Goal: Task Accomplishment & Management: Manage account settings

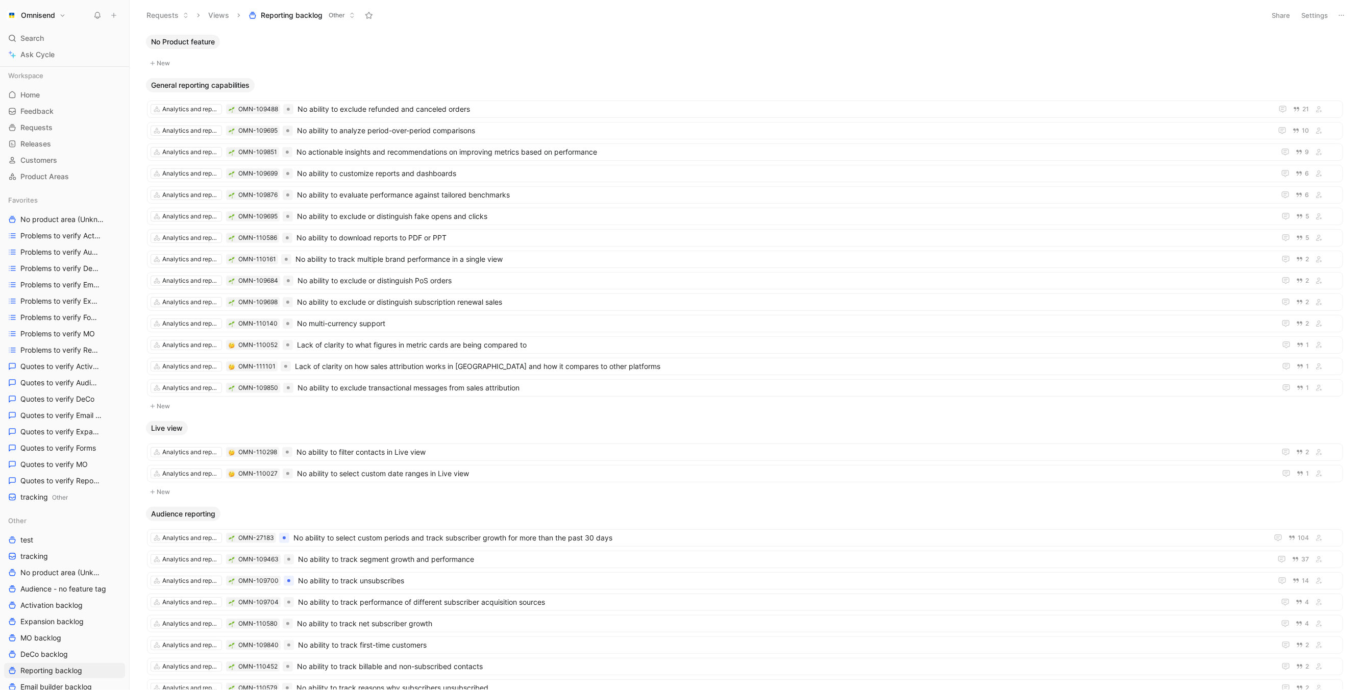
scroll to position [174, 0]
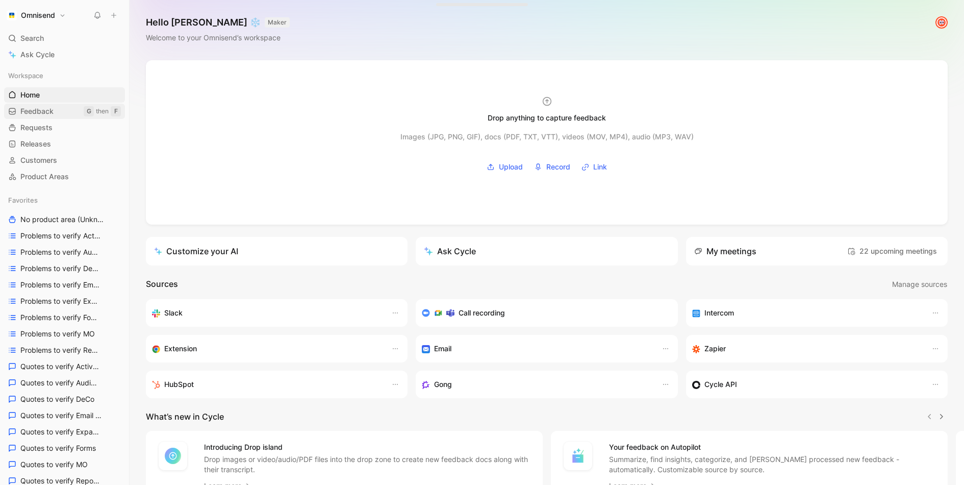
click at [50, 116] on link "Feedback G then F" at bounding box center [64, 111] width 121 height 15
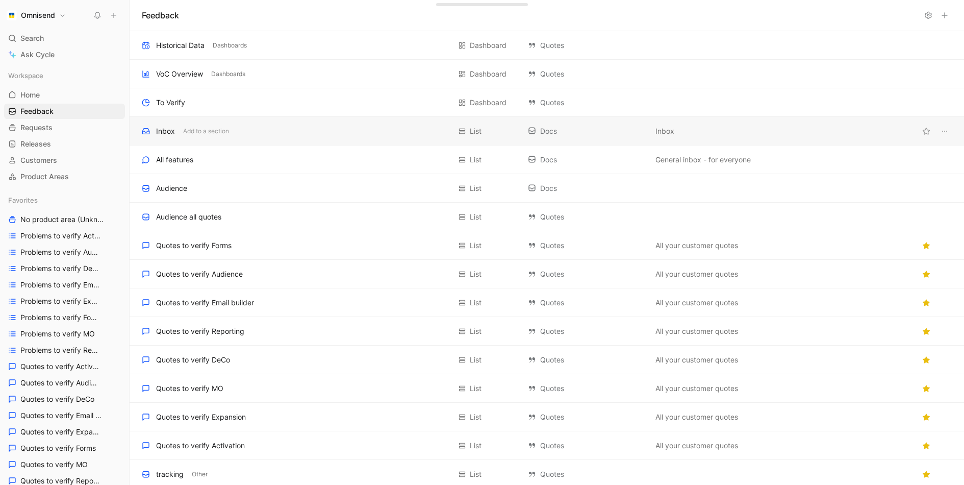
click at [300, 142] on div "Inbox Add to a section List Docs Inbox" at bounding box center [547, 131] width 835 height 29
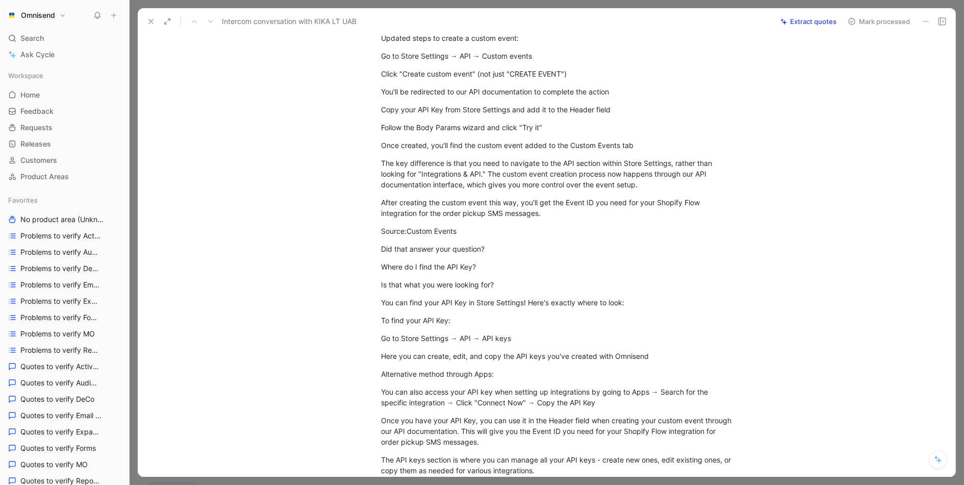
scroll to position [164, 0]
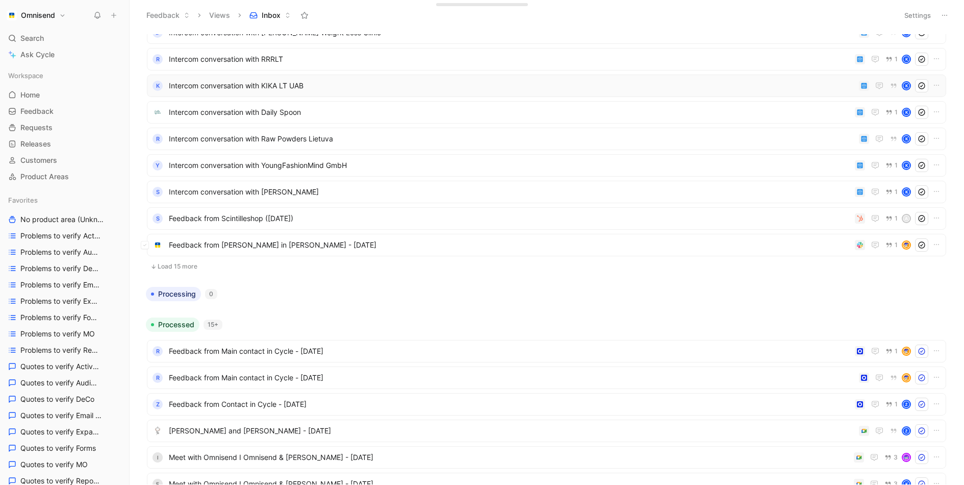
scroll to position [272, 0]
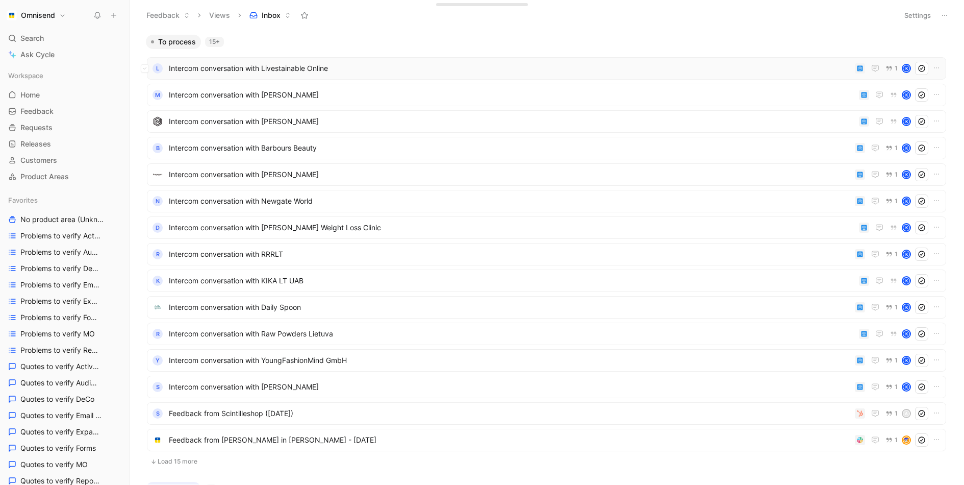
click at [645, 71] on span "Intercom conversation with Livestainable Online" at bounding box center [510, 68] width 682 height 12
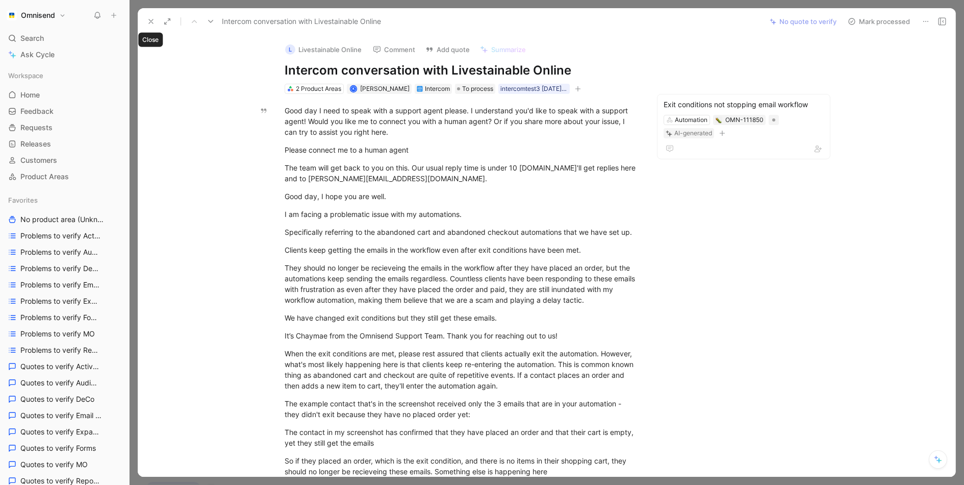
click at [147, 24] on icon at bounding box center [151, 21] width 8 height 8
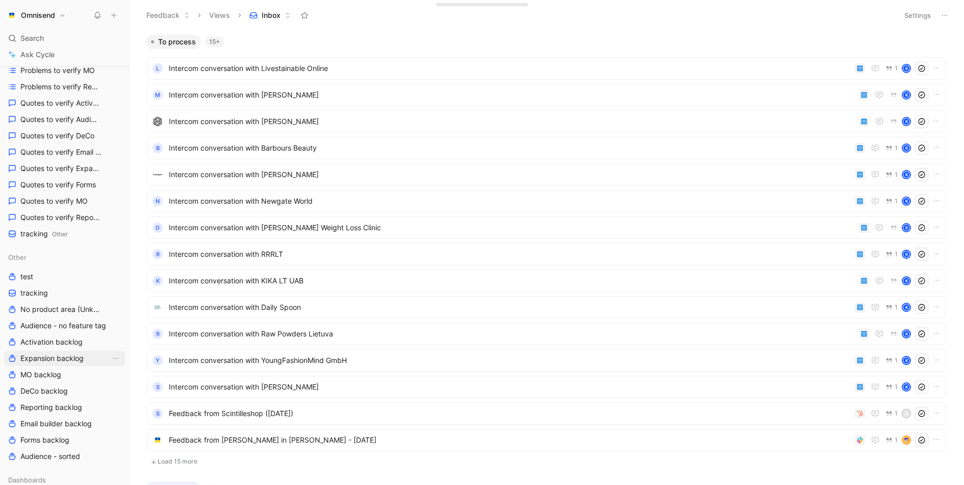
scroll to position [380, 0]
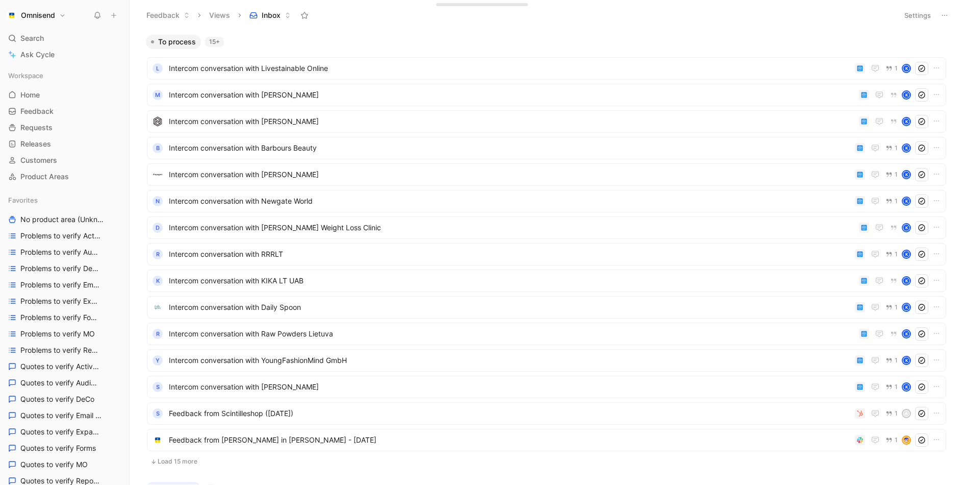
scroll to position [123, 0]
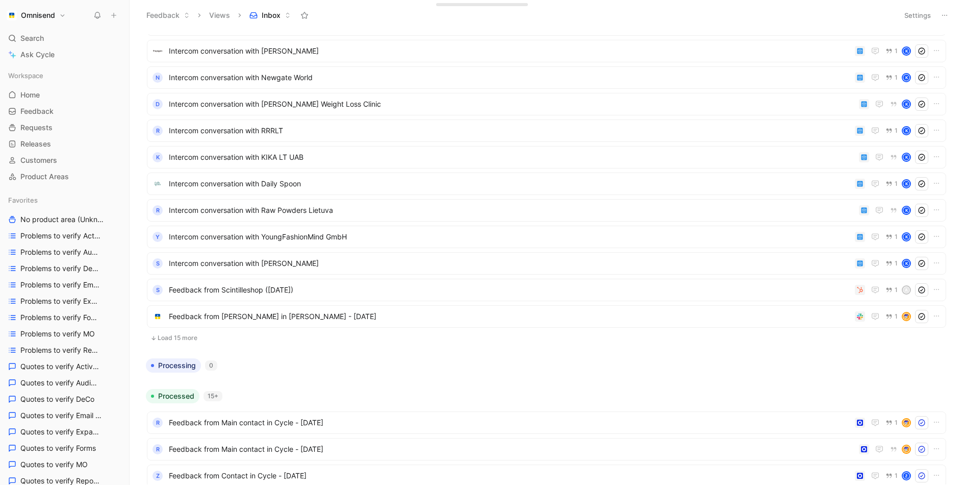
click at [177, 336] on button "Load 15 more" at bounding box center [547, 338] width 800 height 12
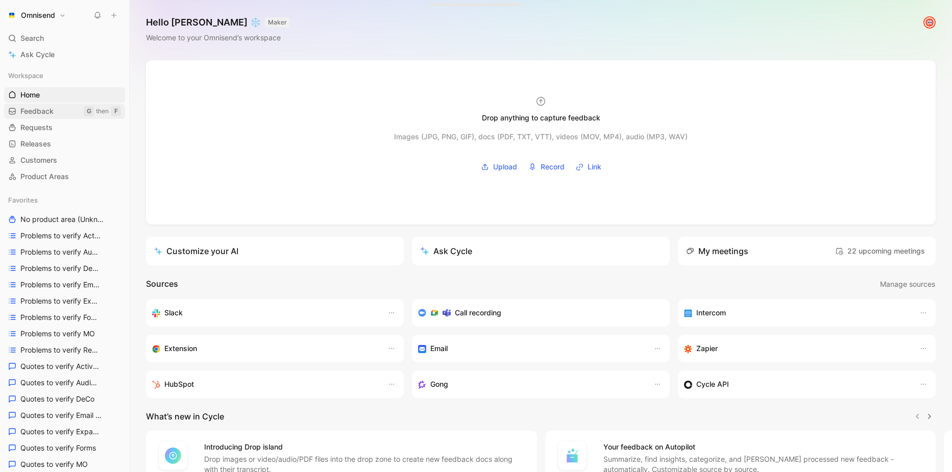
click at [46, 111] on span "Feedback" at bounding box center [36, 111] width 33 height 10
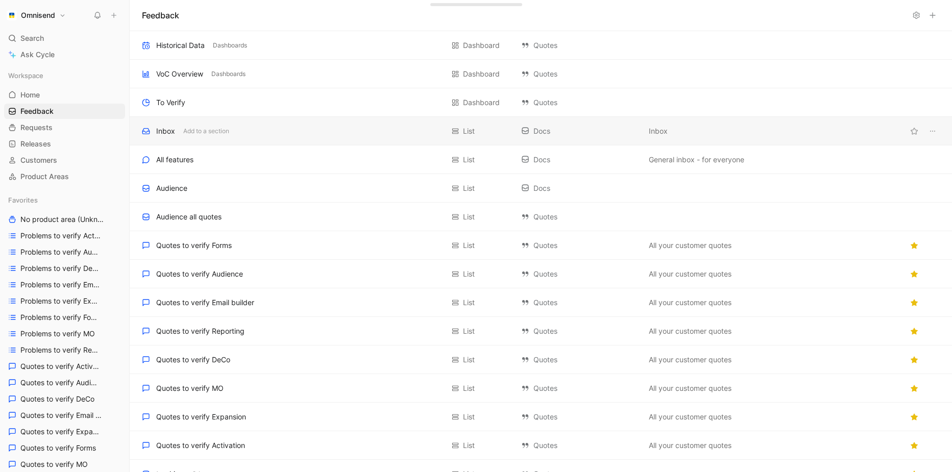
click at [272, 132] on div "Inbox Add to a section" at bounding box center [293, 131] width 302 height 12
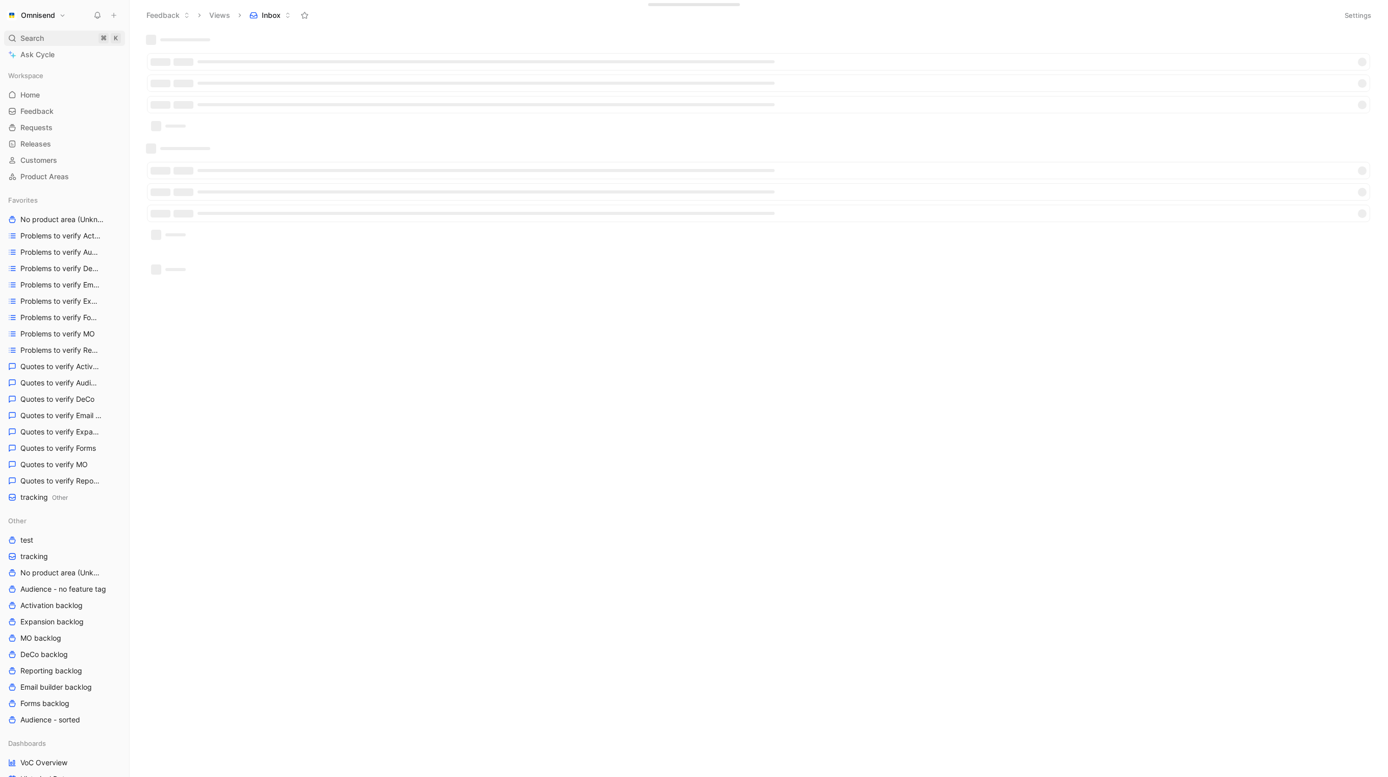
click at [24, 36] on span "Search" at bounding box center [31, 38] width 23 height 12
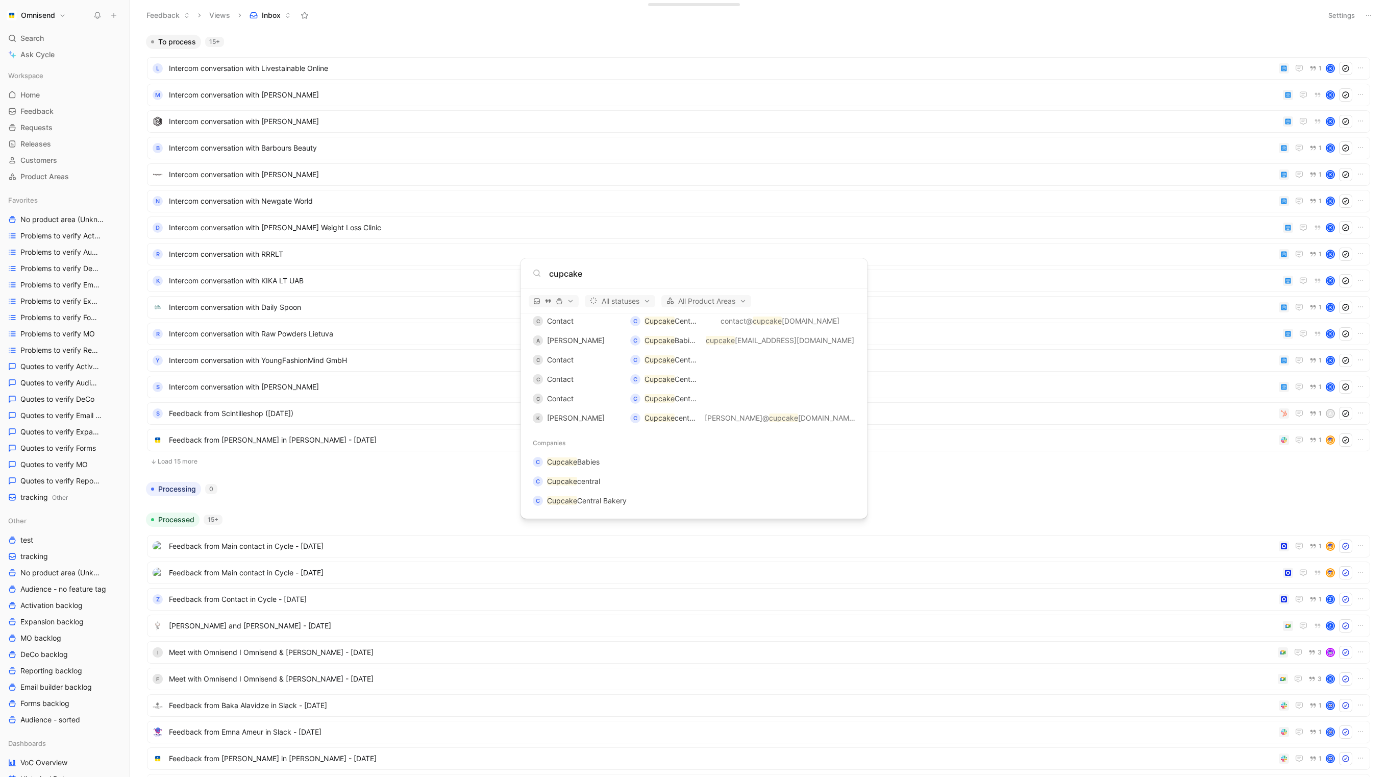
scroll to position [493, 0]
type input "cupcake"
click at [598, 471] on span "Central Bakery" at bounding box center [601, 500] width 49 height 9
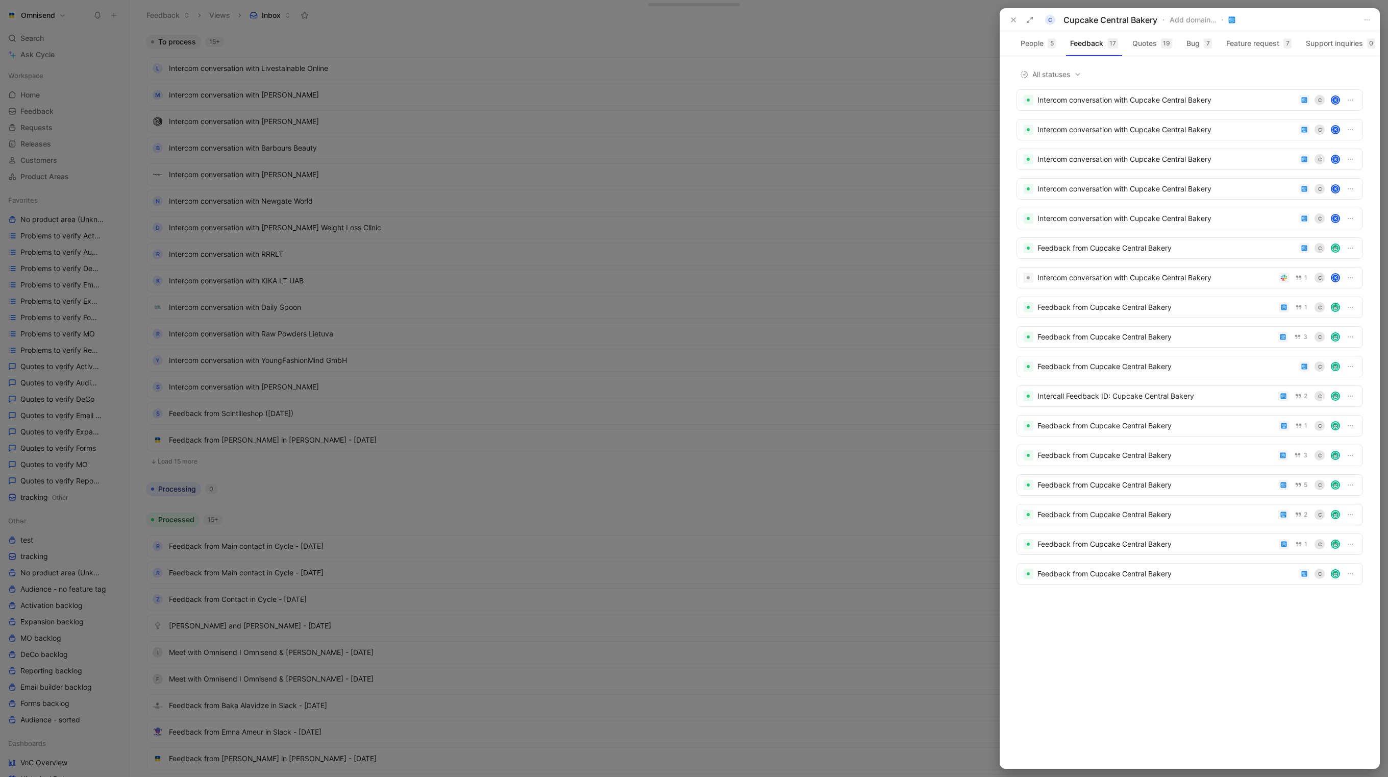
click at [704, 254] on div at bounding box center [694, 388] width 1388 height 777
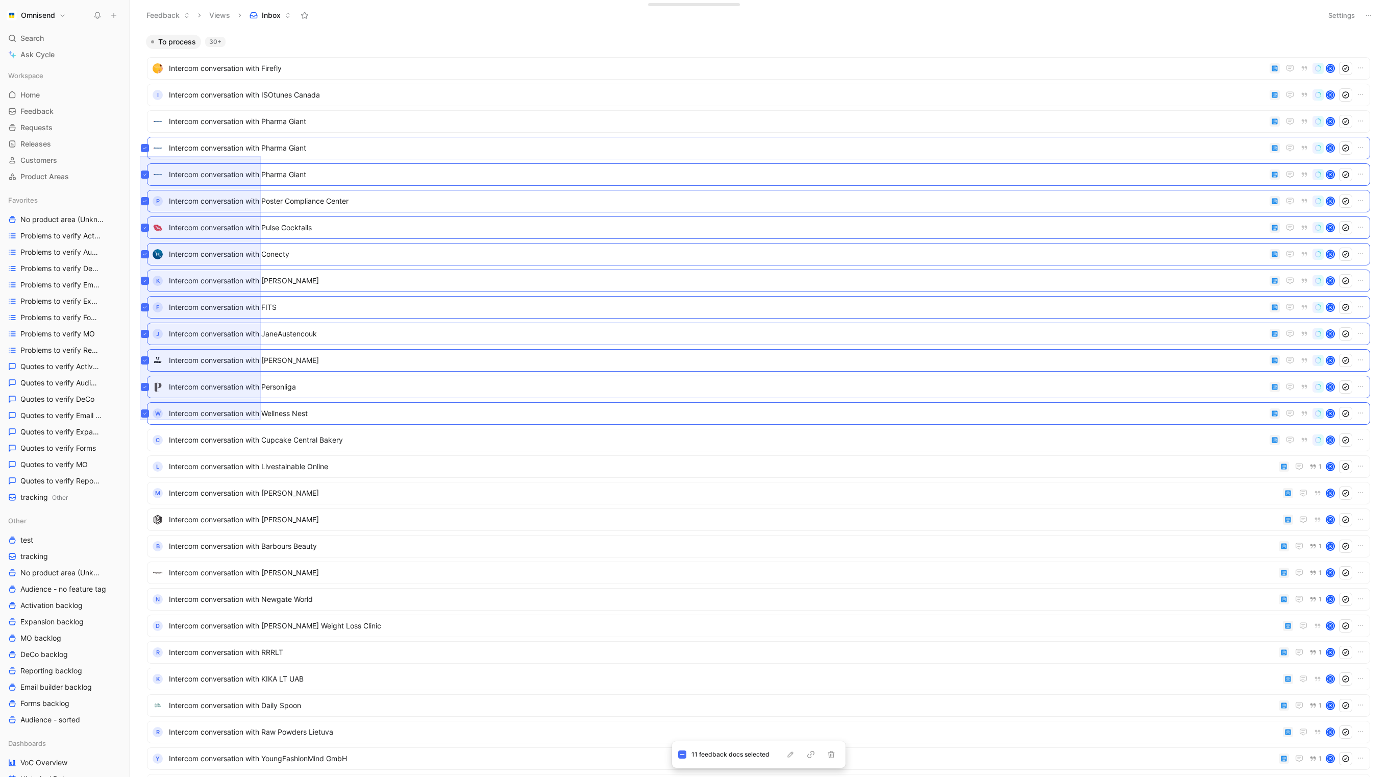
drag, startPoint x: 140, startPoint y: 419, endPoint x: 260, endPoint y: 162, distance: 284.4
click at [260, 162] on div "To process 30+ Intercom conversation with Firefly K I Intercom conversation wit…" at bounding box center [757, 405] width 1245 height 742
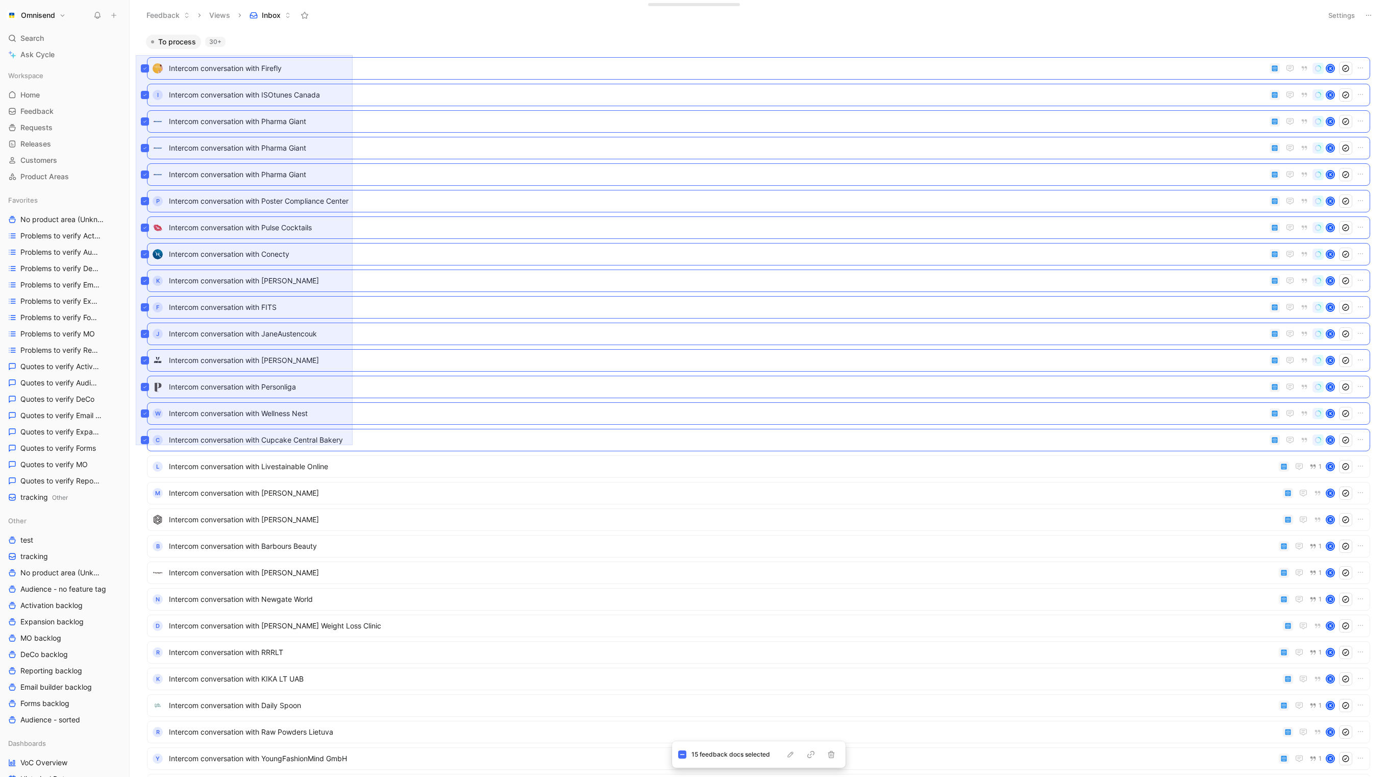
drag, startPoint x: 136, startPoint y: 445, endPoint x: 353, endPoint y: 55, distance: 446.1
click at [353, 55] on div "To process 30+ Intercom conversation with Firefly K I Intercom conversation wit…" at bounding box center [757, 405] width 1245 height 742
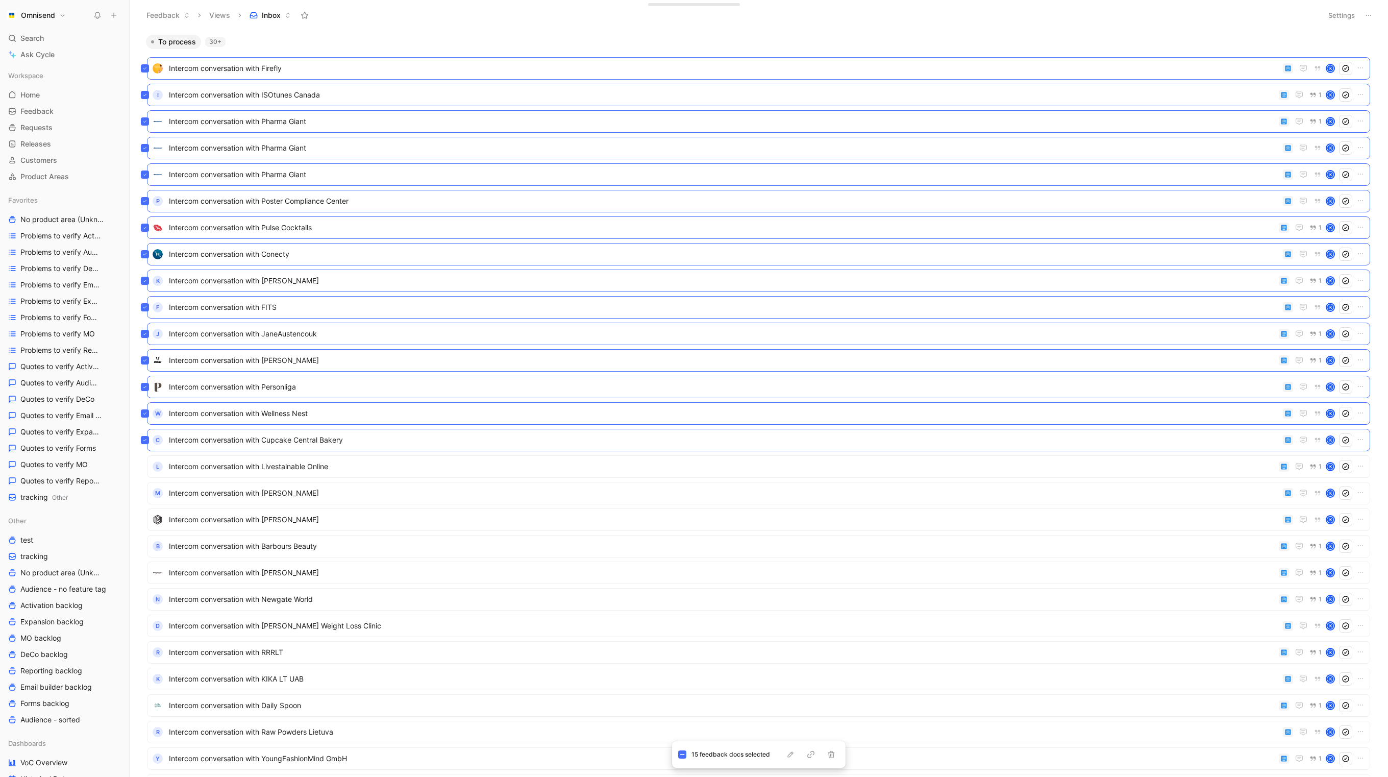
click at [136, 461] on div "To process 30+ Intercom conversation with Firefly K I Intercom conversation wit…" at bounding box center [757, 405] width 1245 height 742
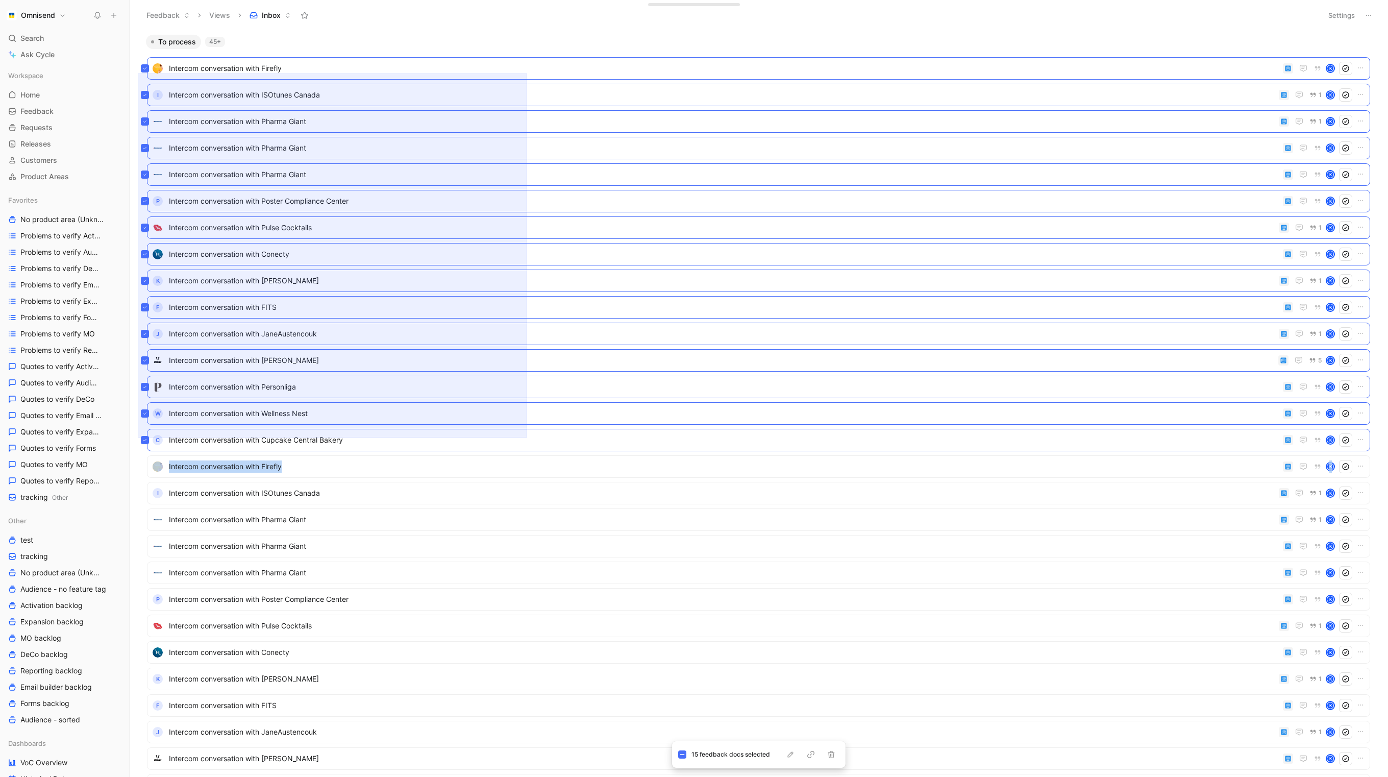
drag, startPoint x: 138, startPoint y: 437, endPoint x: 532, endPoint y: 73, distance: 536.6
click at [532, 73] on div "To process 45+ Intercom conversation with Firefly K I Intercom conversation wit…" at bounding box center [757, 405] width 1245 height 742
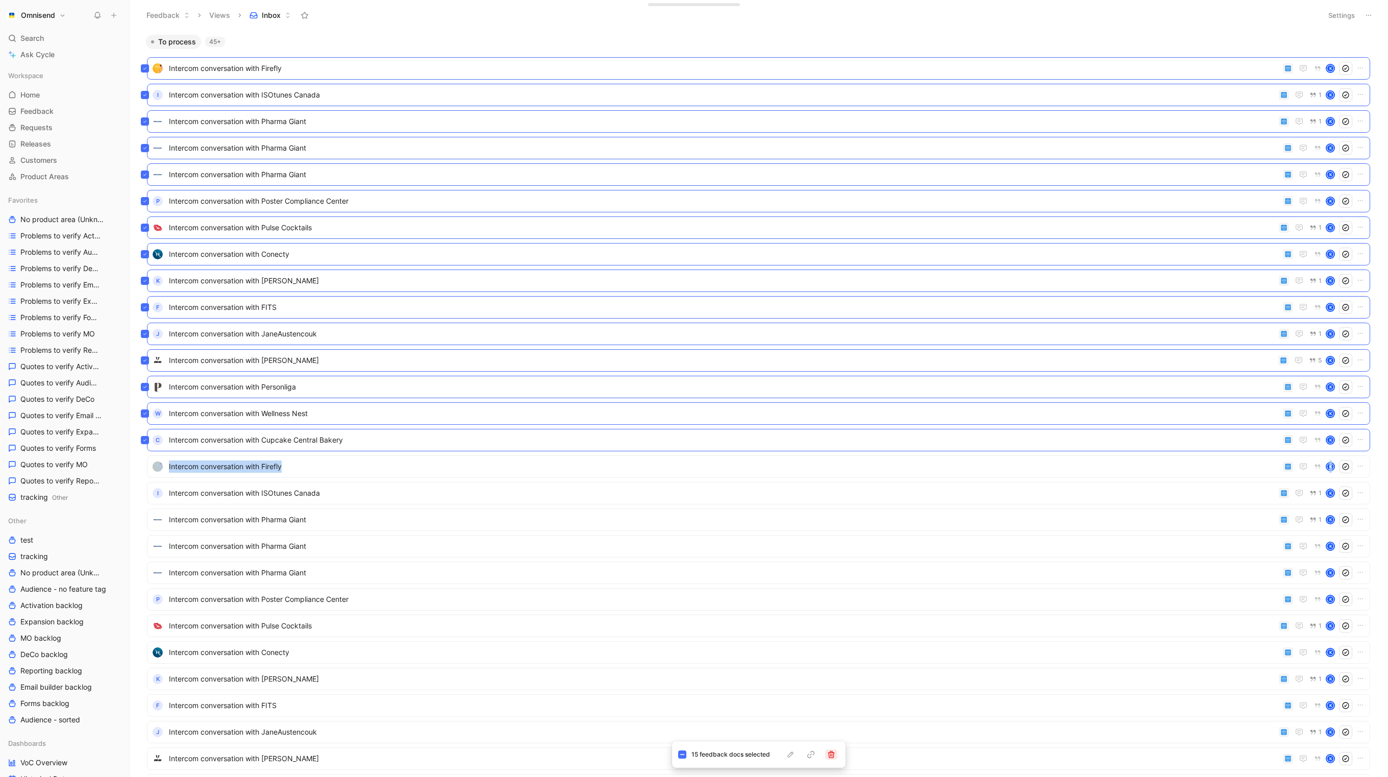
click at [832, 471] on icon "button" at bounding box center [831, 754] width 7 height 7
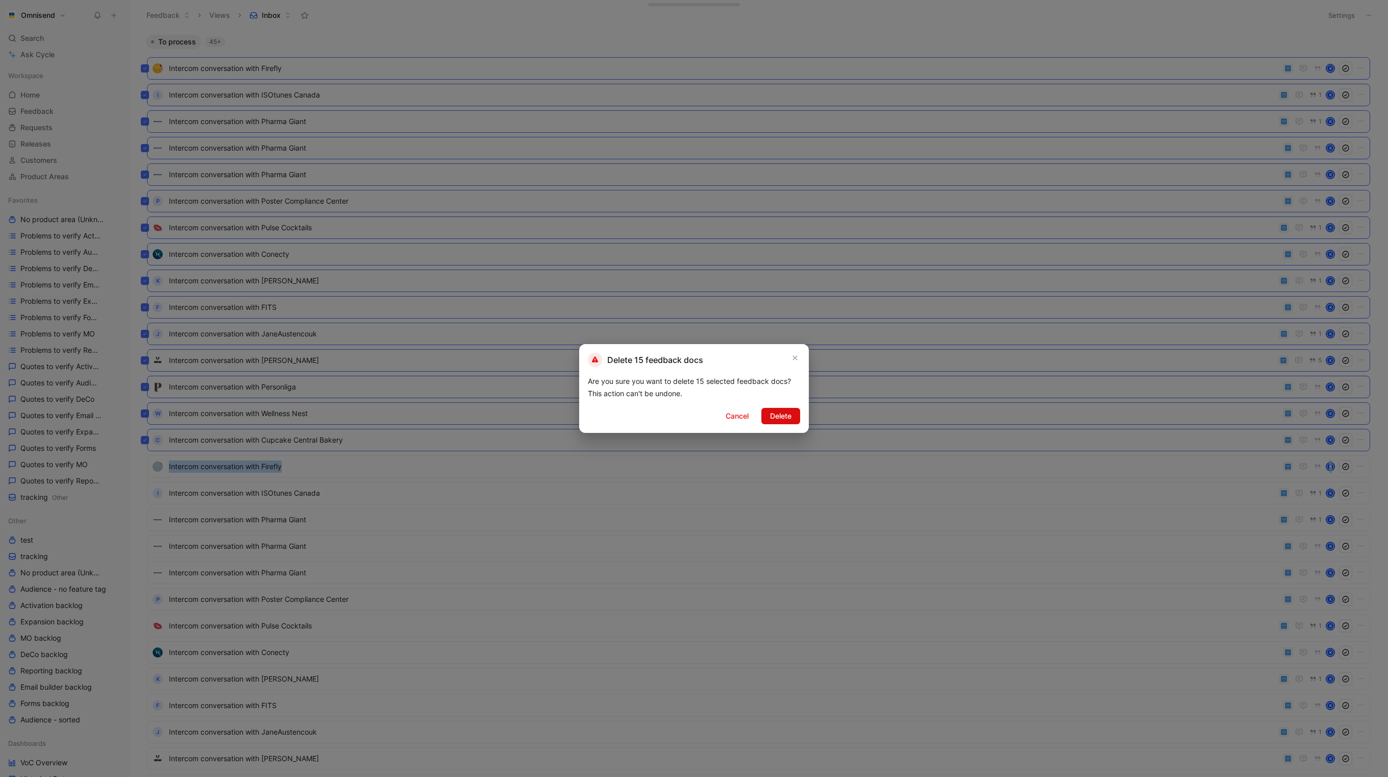
click at [784, 419] on span "Delete" at bounding box center [780, 416] width 21 height 12
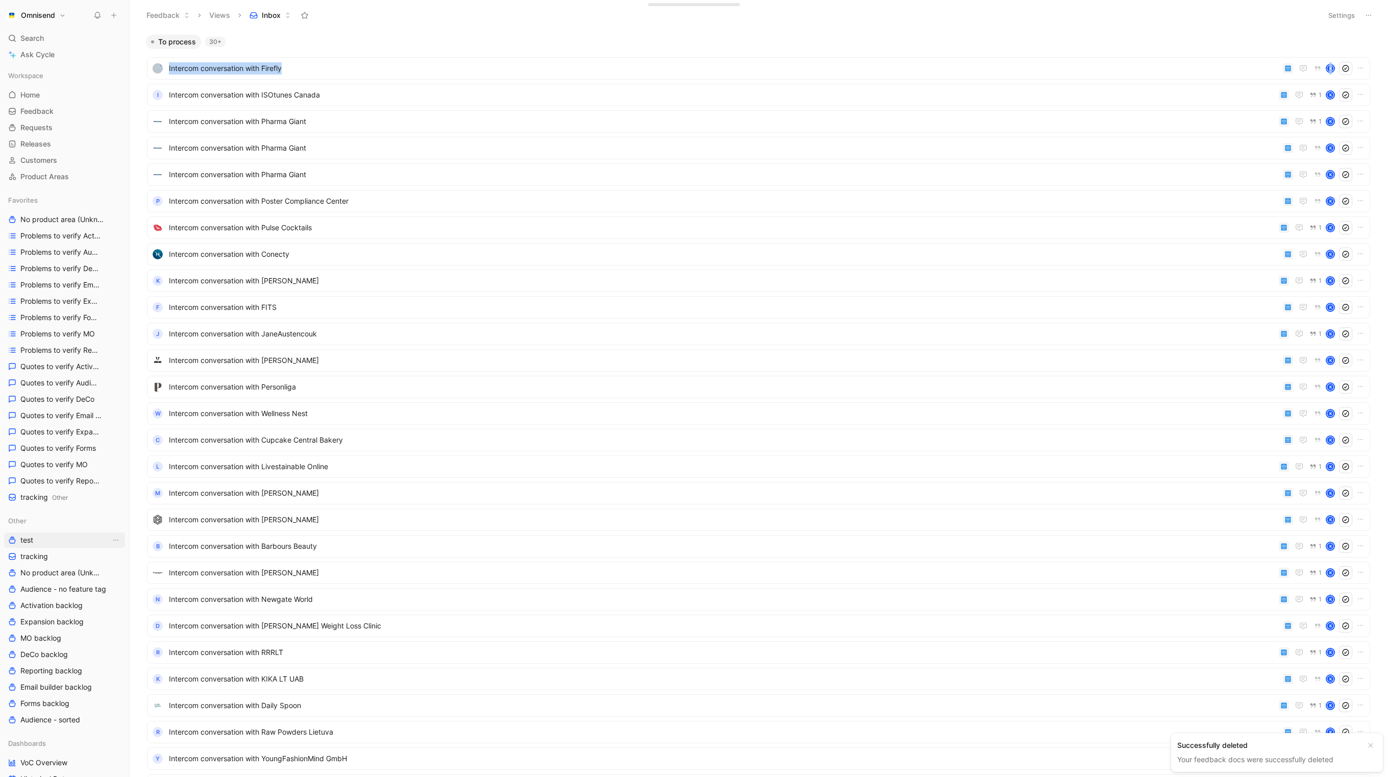
click at [44, 471] on link "test" at bounding box center [64, 539] width 121 height 15
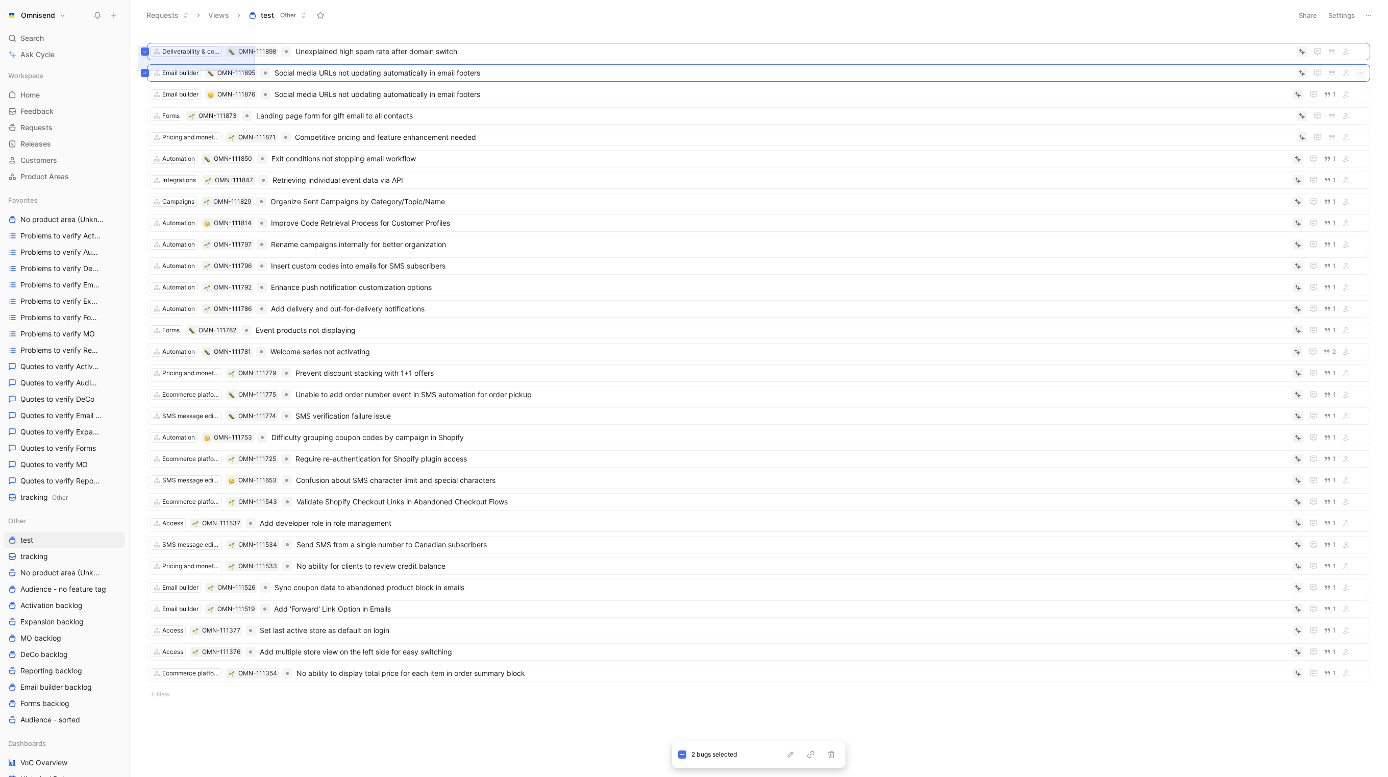
drag, startPoint x: 138, startPoint y: 46, endPoint x: 255, endPoint y: 71, distance: 119.5
click at [255, 71] on div "Deliverability & compliance OMN-111898 Unexplained high spam rate after domain …" at bounding box center [757, 392] width 1245 height 717
click at [835, 471] on button "button" at bounding box center [831, 754] width 12 height 10
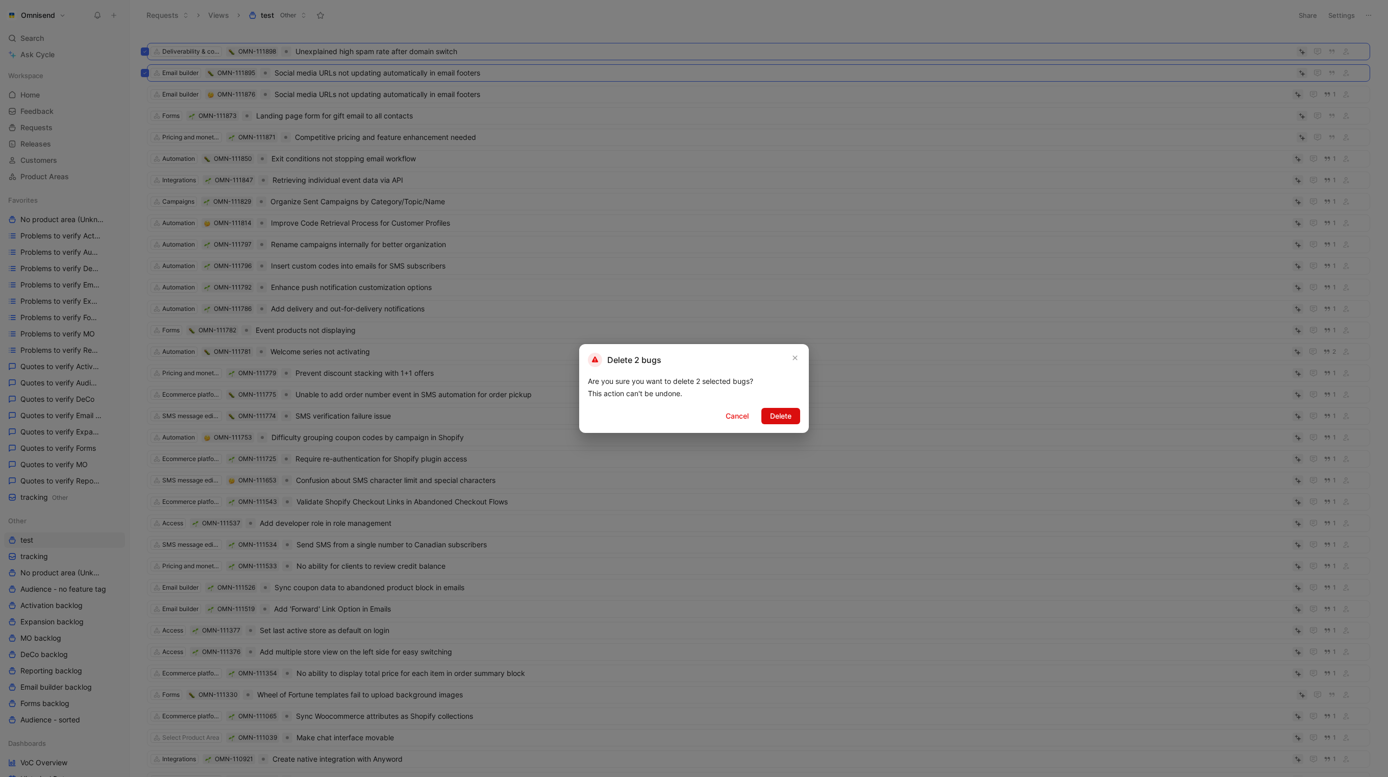
click at [776, 412] on span "Delete" at bounding box center [780, 416] width 21 height 12
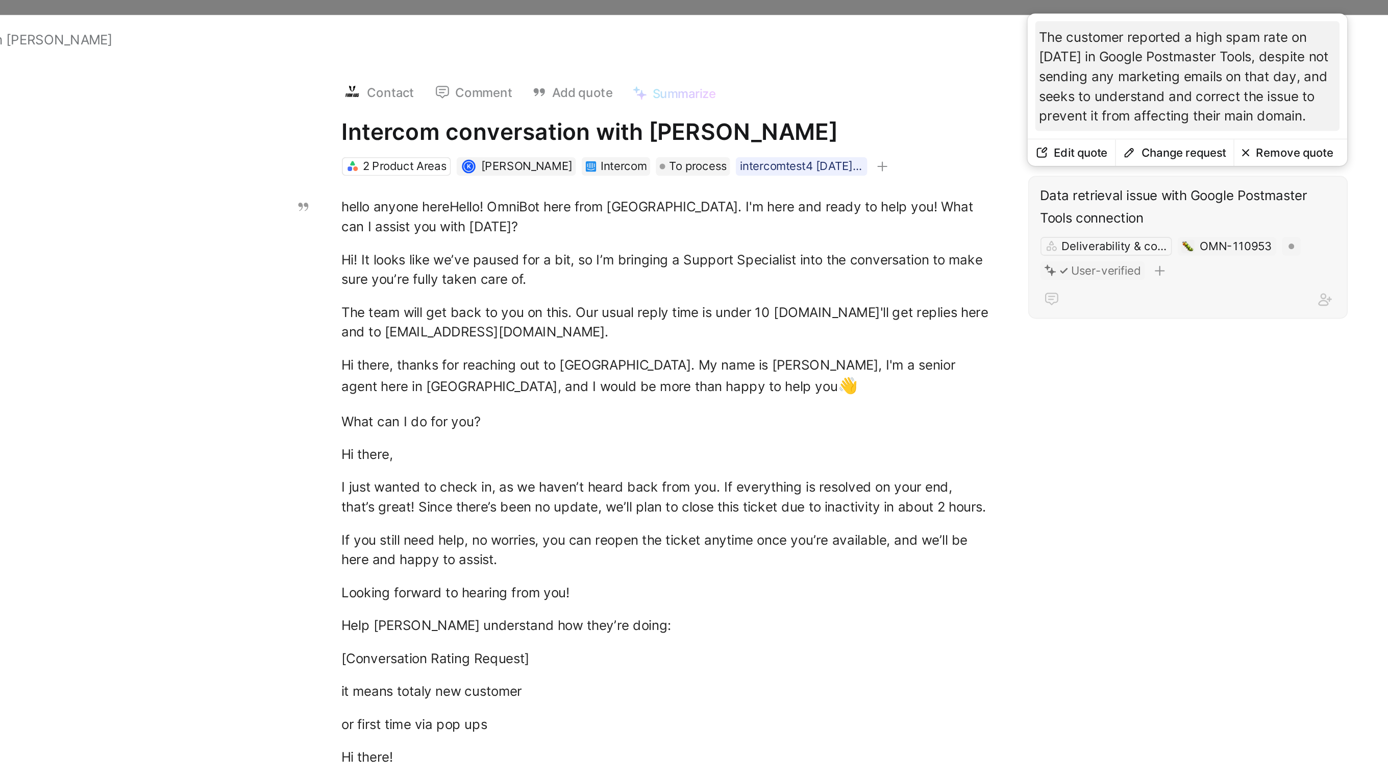
click at [990, 84] on icon at bounding box center [987, 82] width 5 height 5
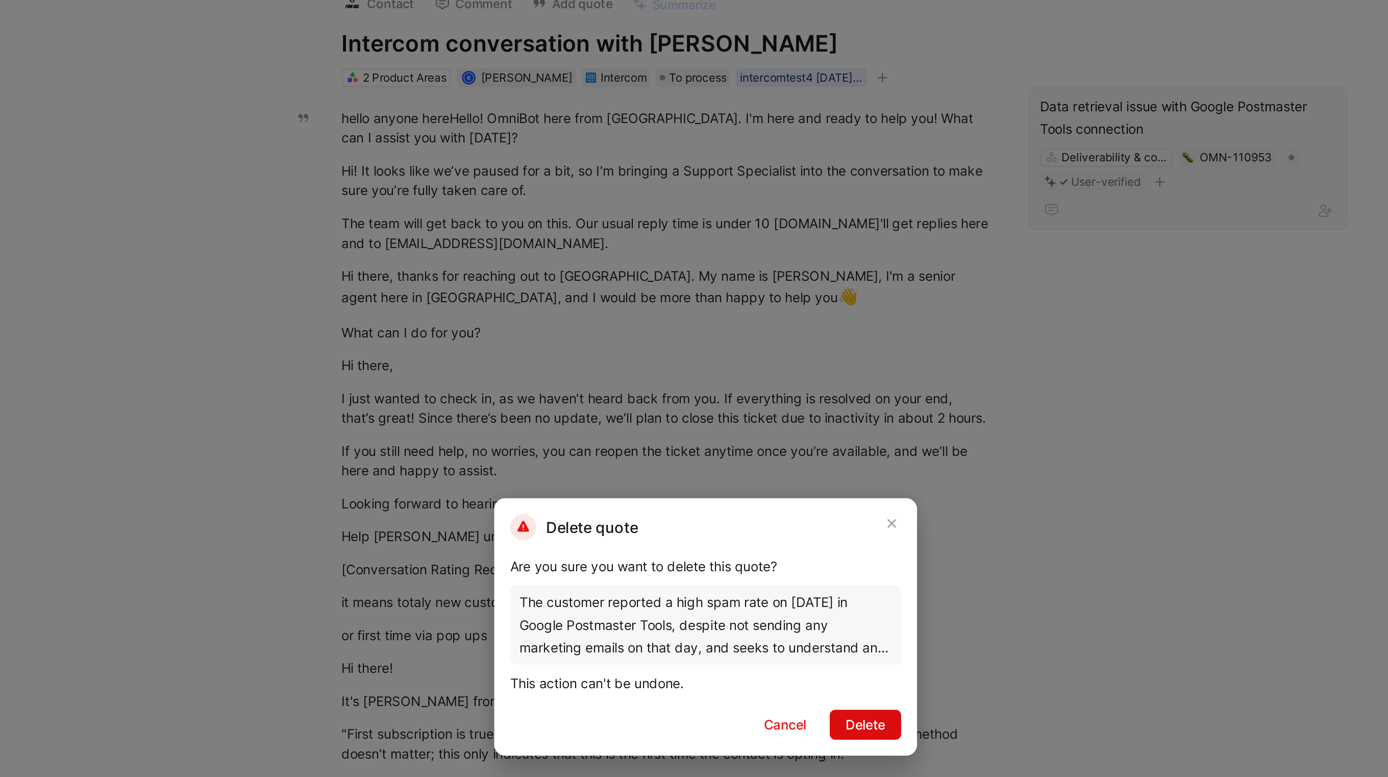
click at [774, 440] on span "Delete" at bounding box center [780, 441] width 21 height 12
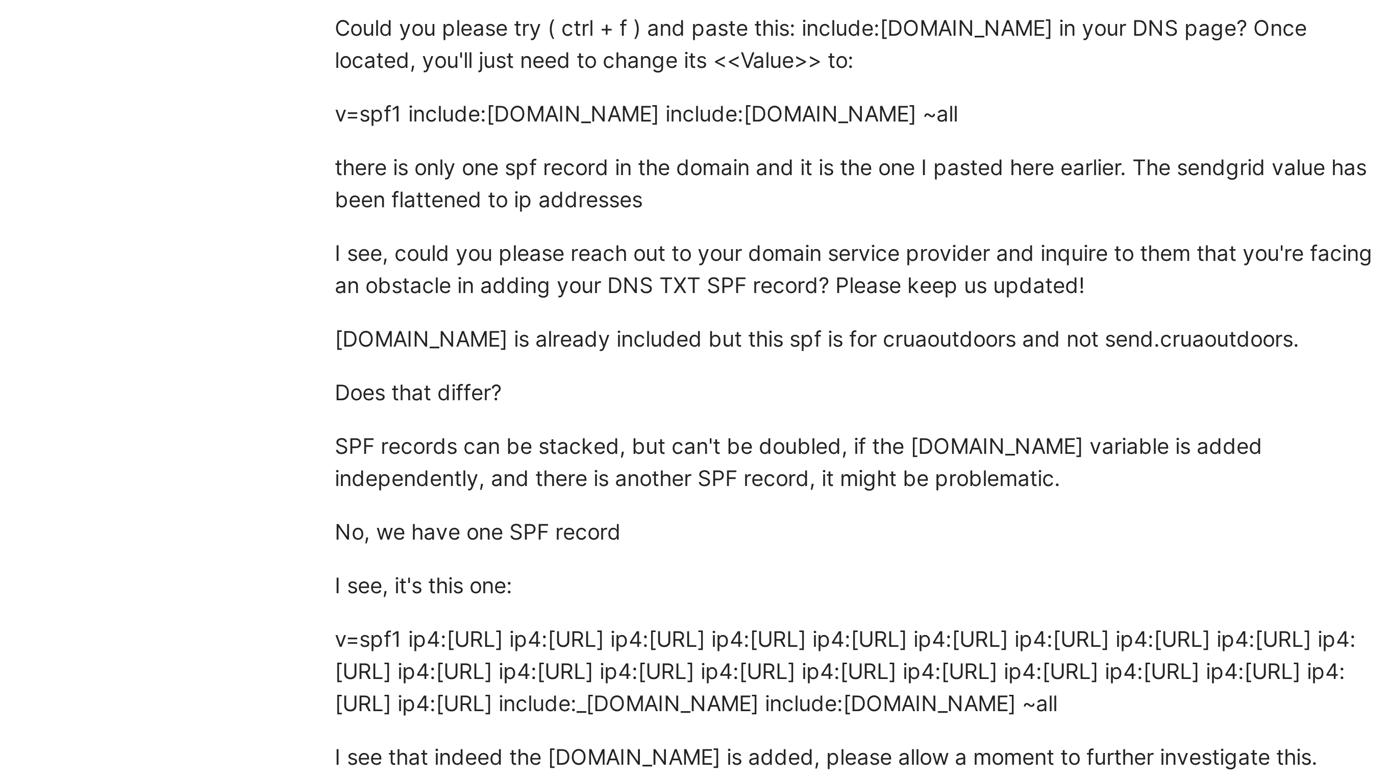
scroll to position [509, 0]
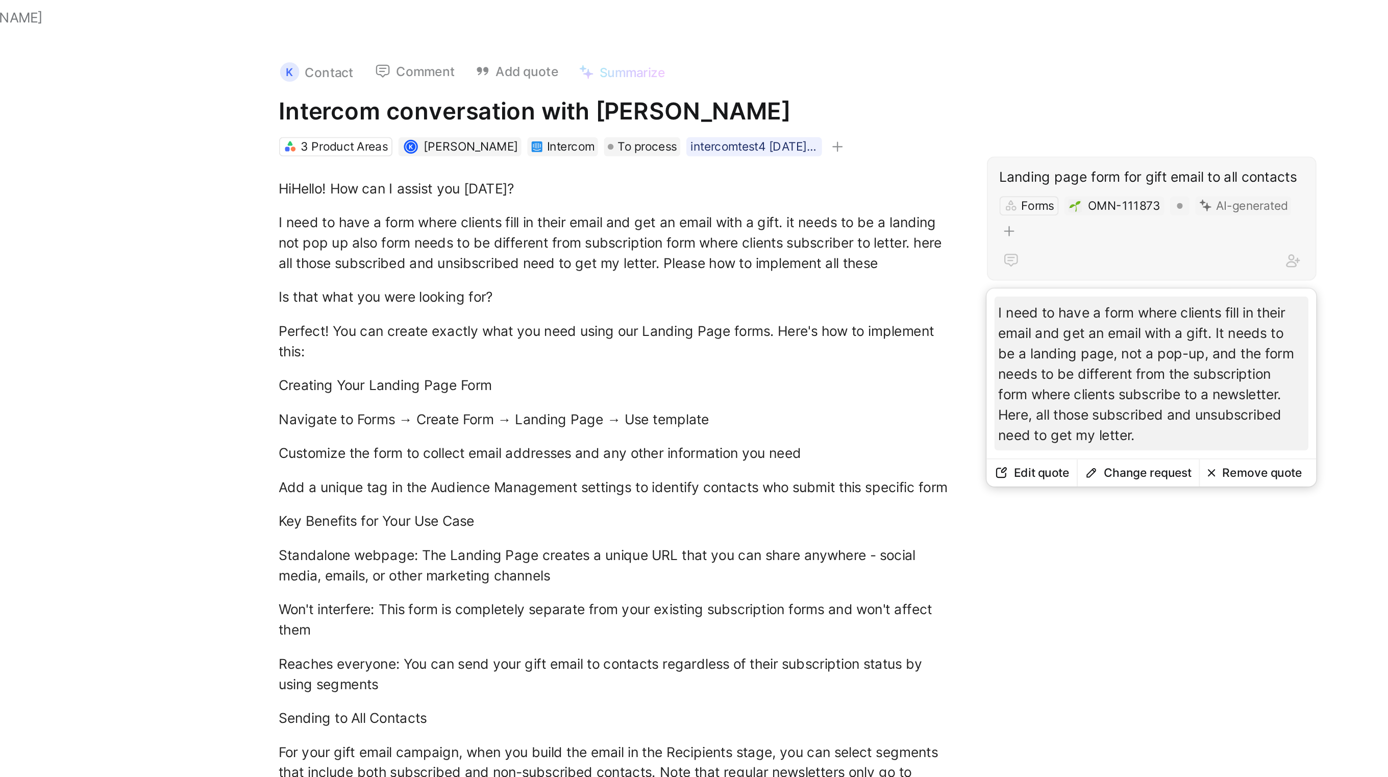
click at [1004, 259] on button "Remove quote" at bounding box center [1010, 261] width 58 height 14
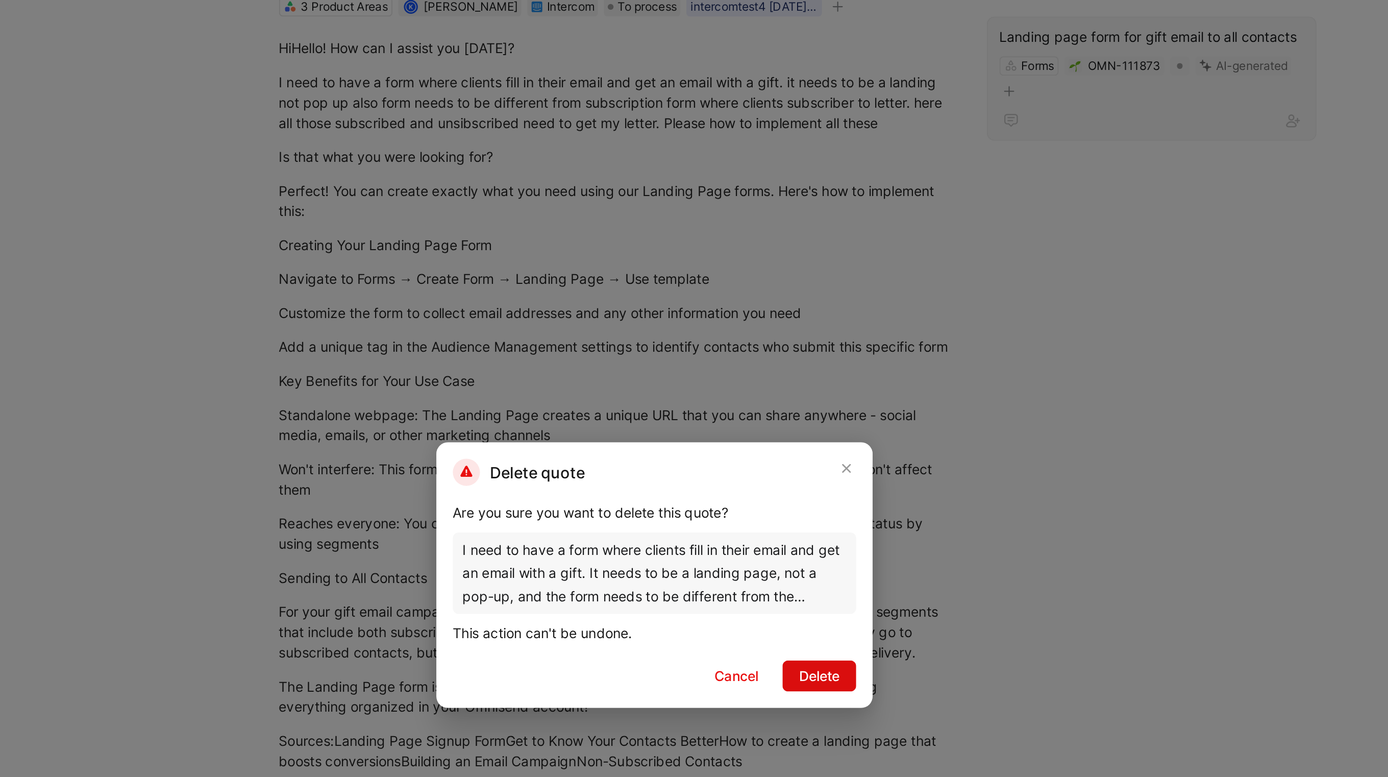
click at [780, 438] on span "Delete" at bounding box center [780, 441] width 21 height 12
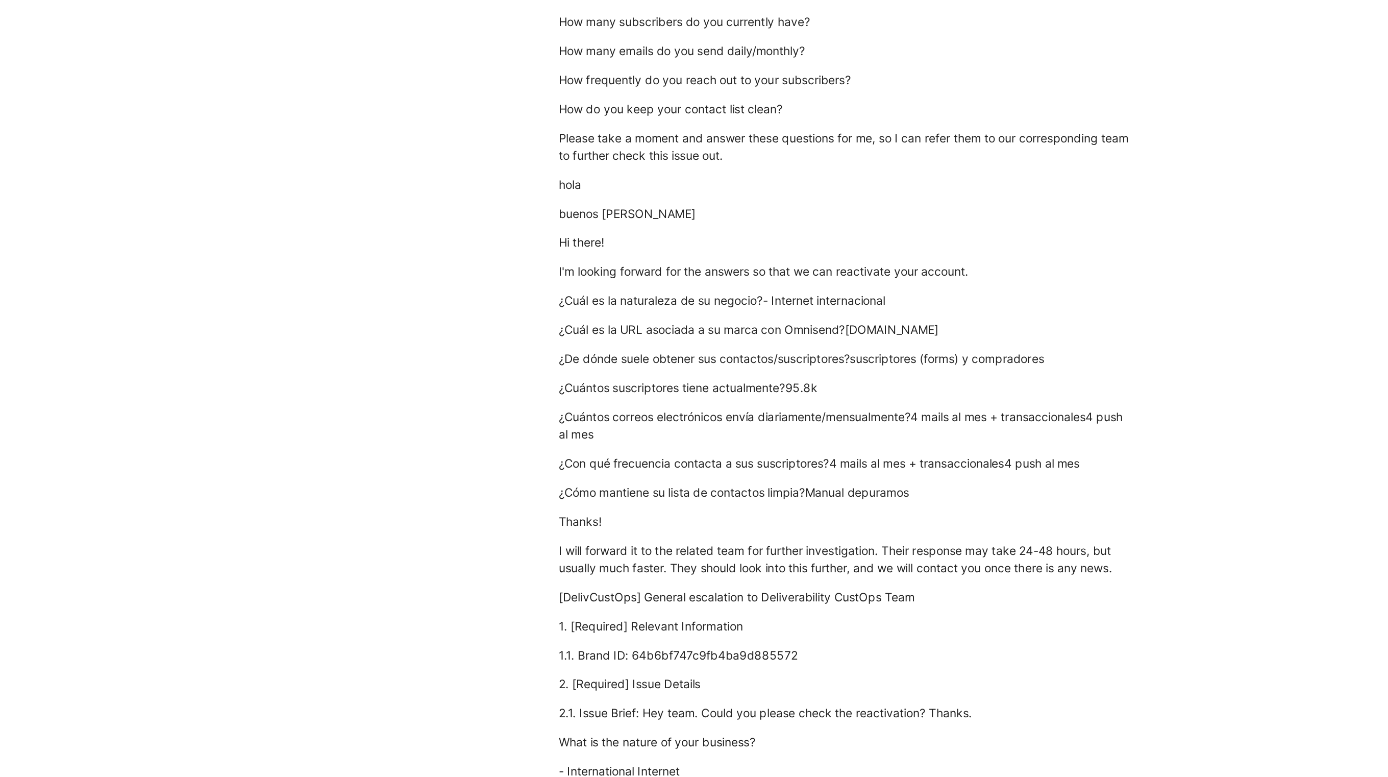
scroll to position [1064, 0]
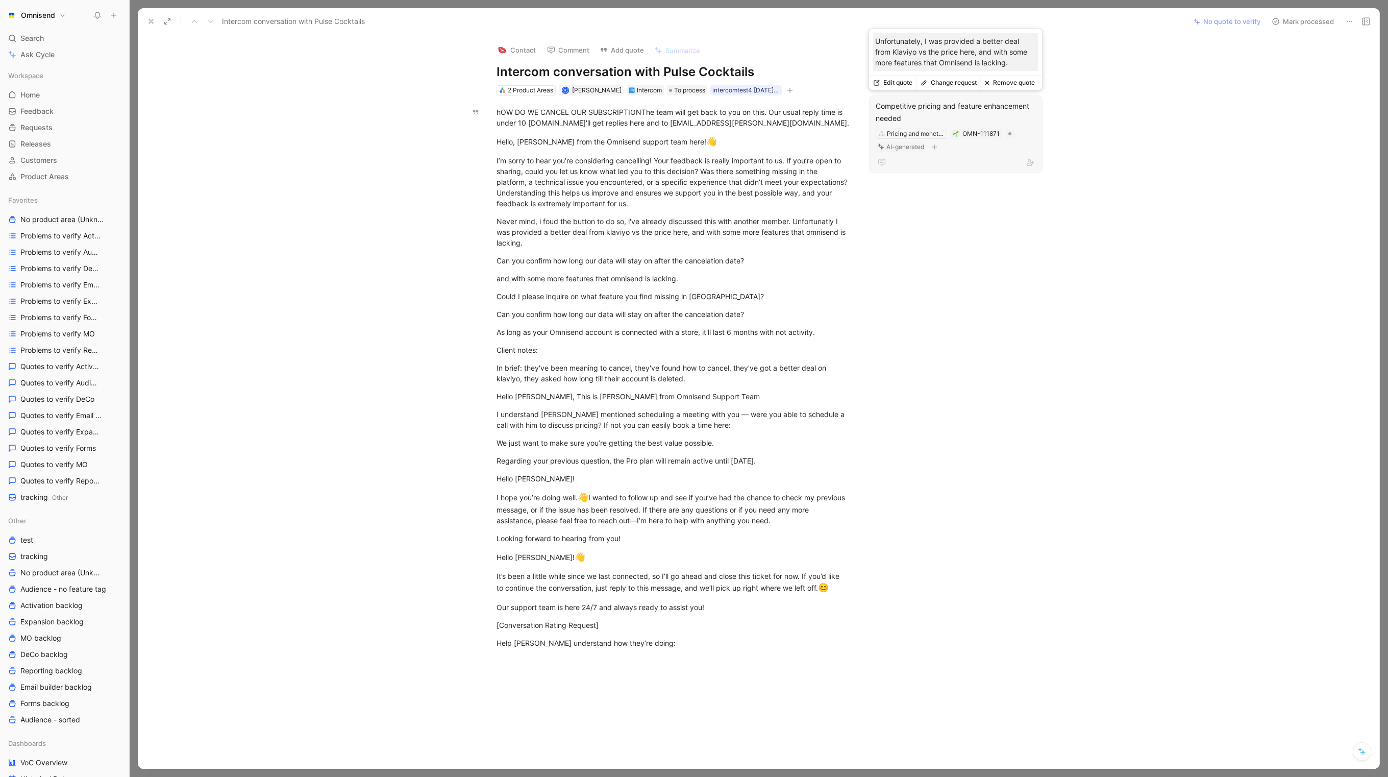
click at [1006, 87] on button "Remove quote" at bounding box center [1010, 83] width 58 height 14
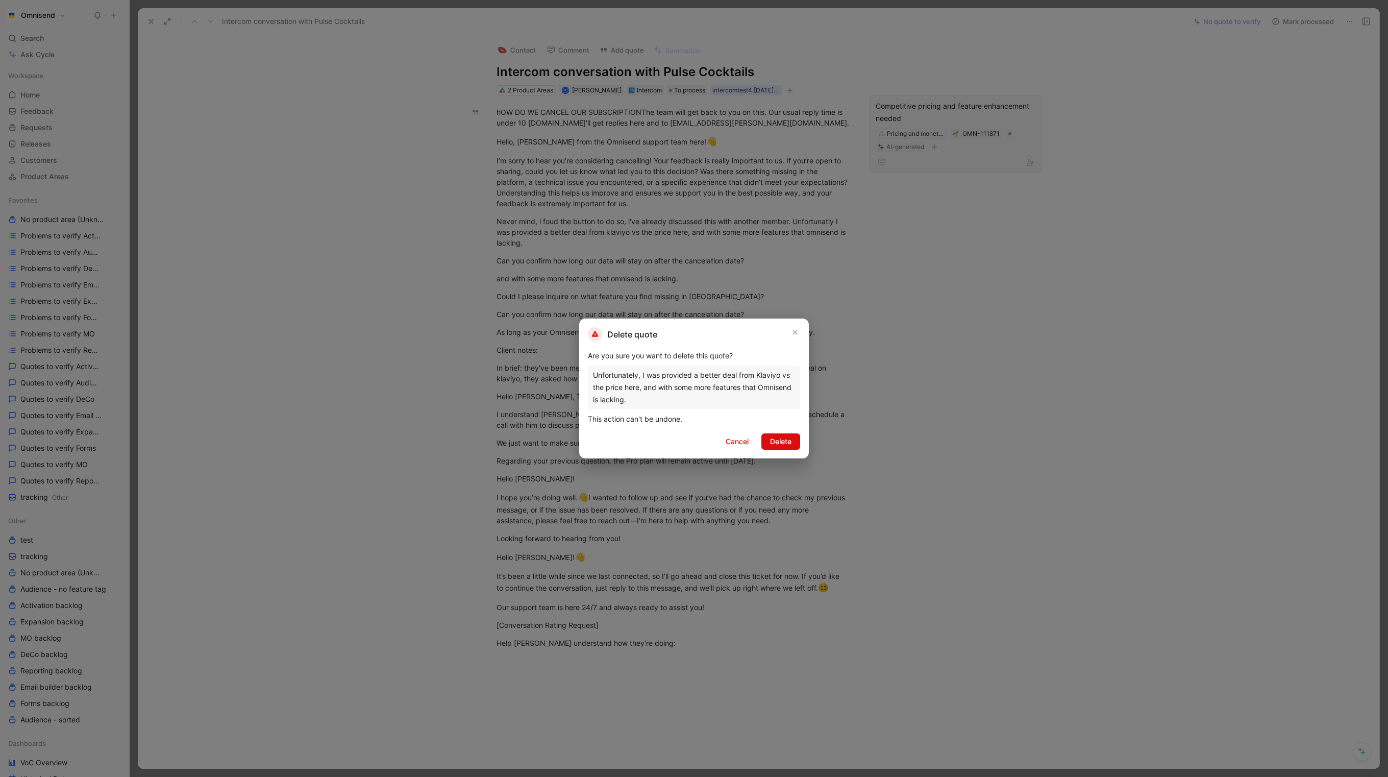
click at [780, 443] on span "Delete" at bounding box center [780, 441] width 21 height 12
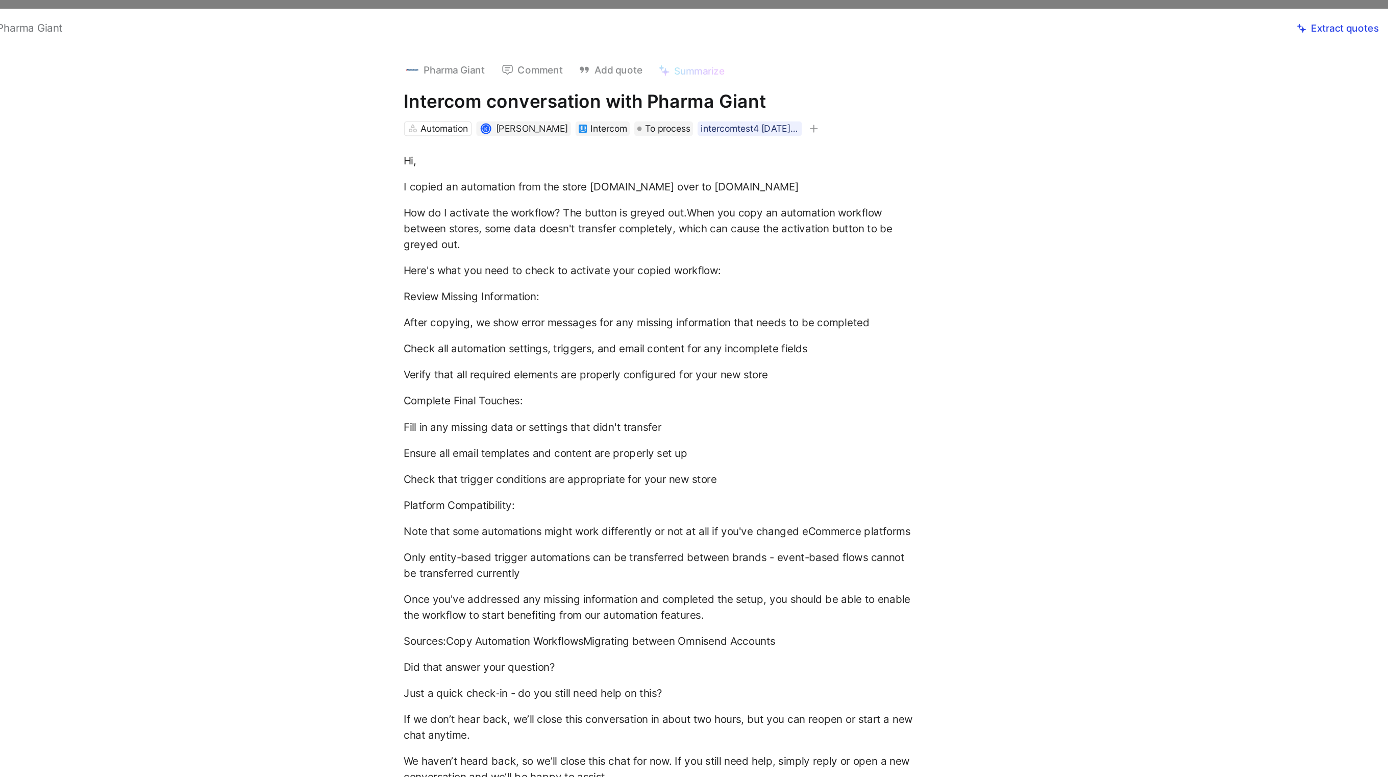
scroll to position [32, 0]
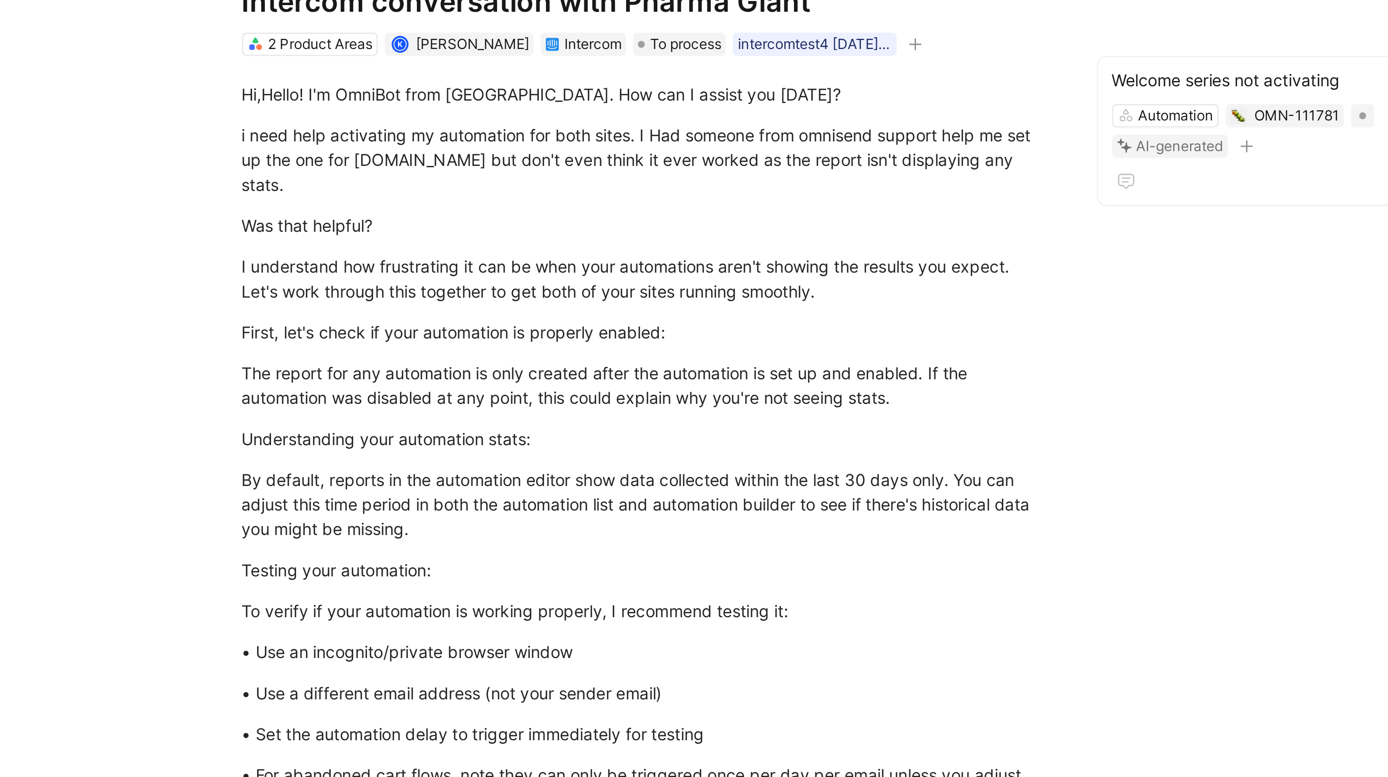
scroll to position [8, 0]
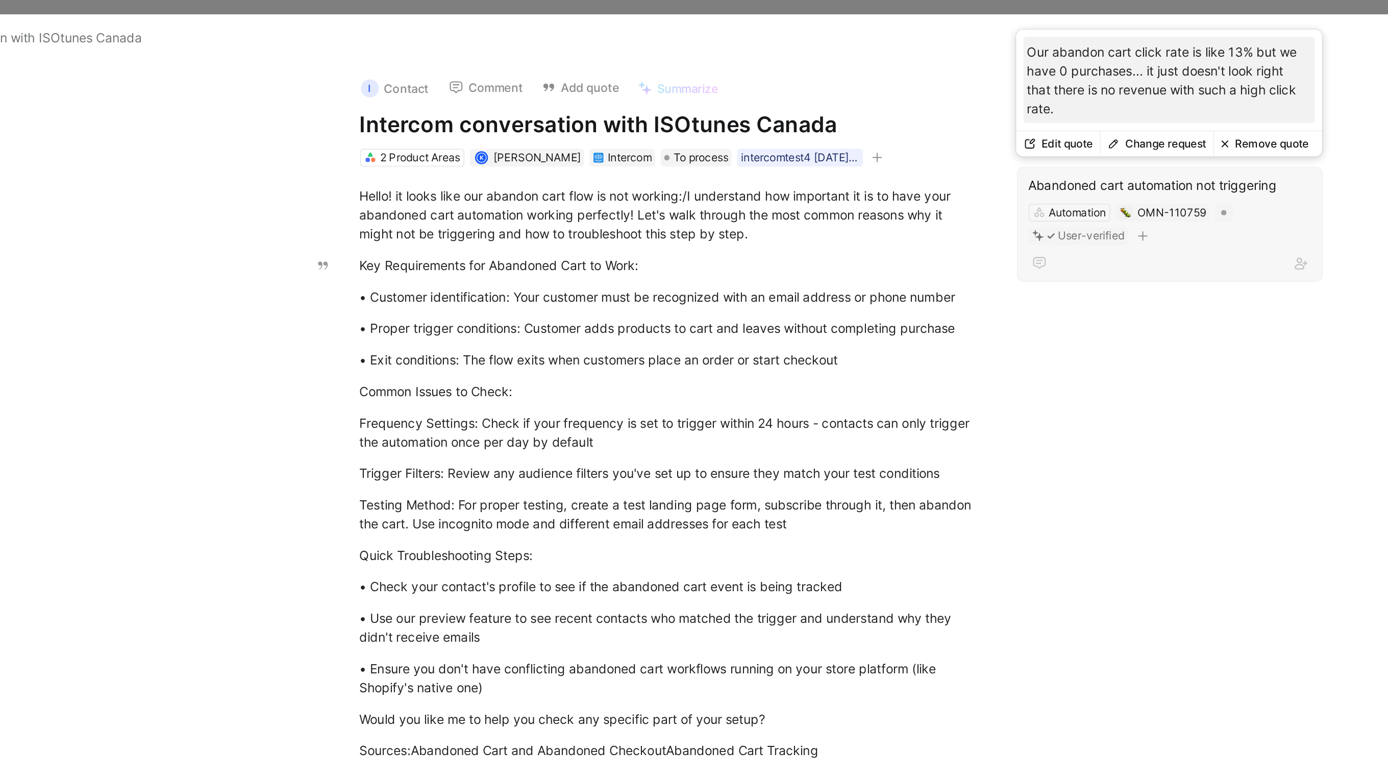
click at [954, 108] on div "Abandoned cart automation not triggering" at bounding box center [956, 105] width 160 height 12
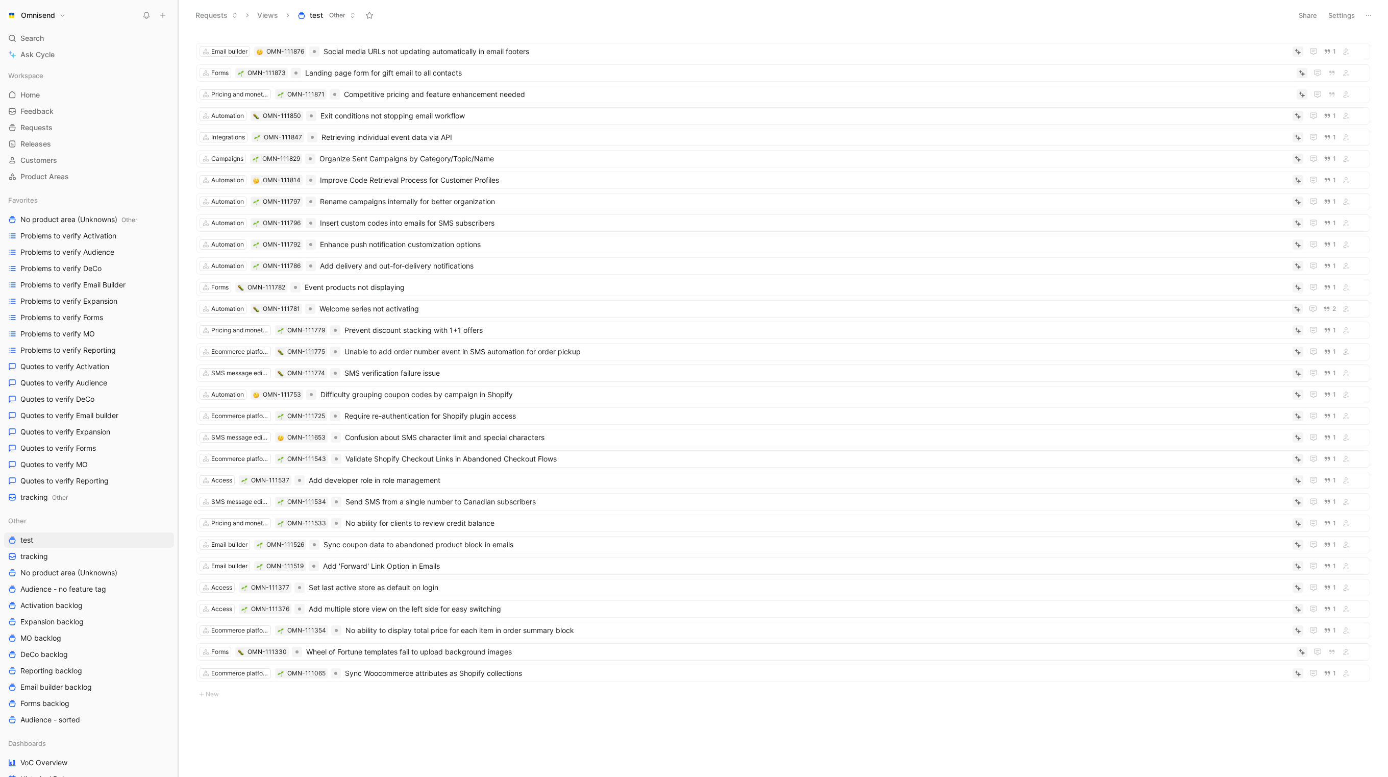
drag, startPoint x: 127, startPoint y: 71, endPoint x: 165, endPoint y: 98, distance: 46.1
click at [176, 98] on div at bounding box center [178, 388] width 4 height 777
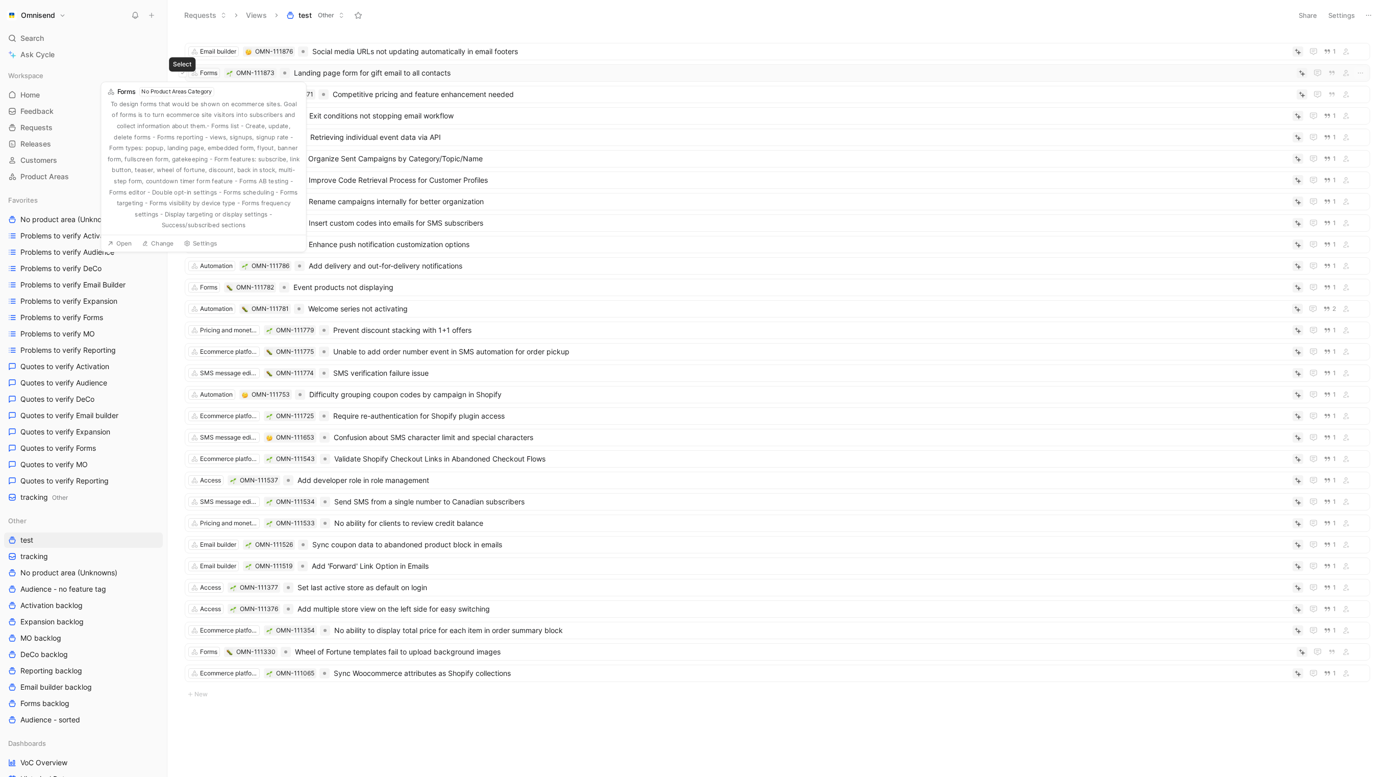
click at [182, 73] on icon at bounding box center [183, 73] width 4 height 4
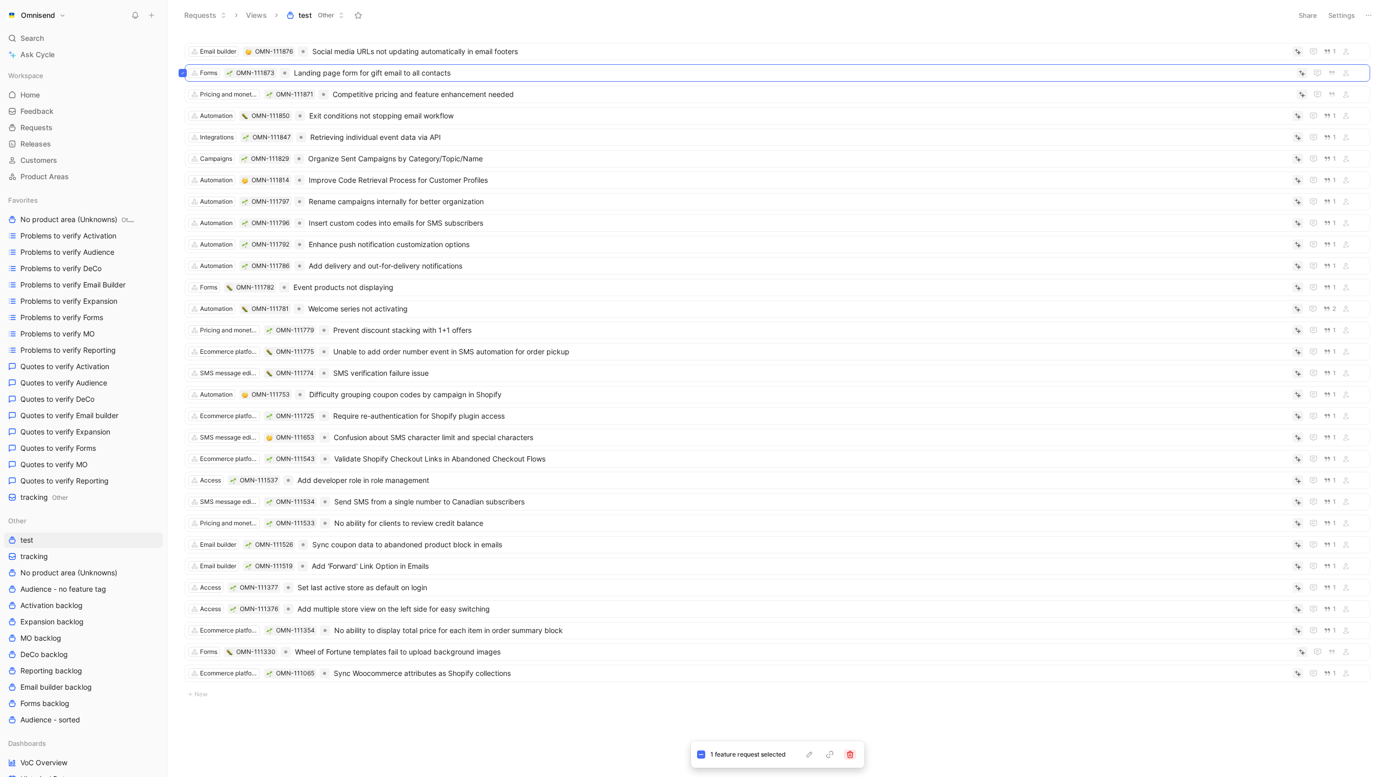
click at [847, 754] on icon "button" at bounding box center [850, 754] width 8 height 8
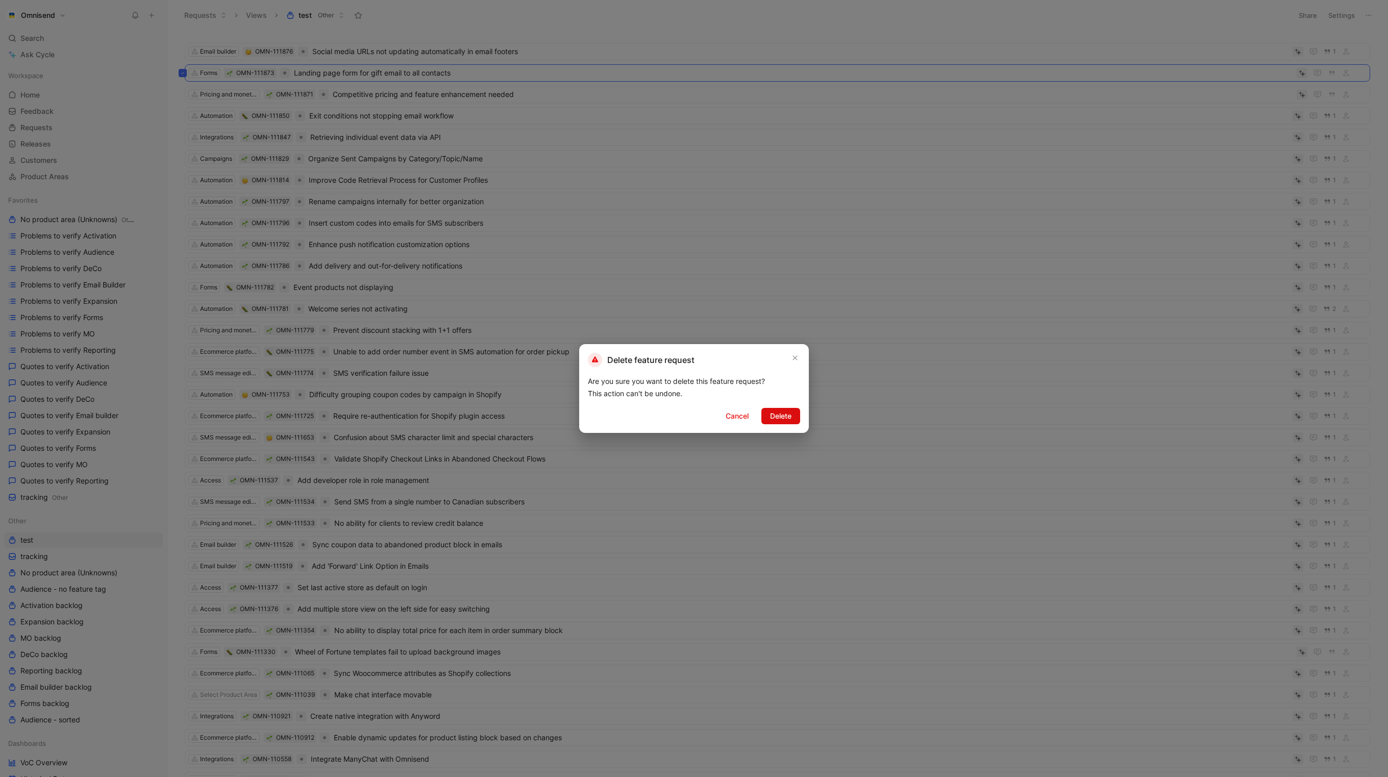
click at [781, 420] on span "Delete" at bounding box center [780, 416] width 21 height 12
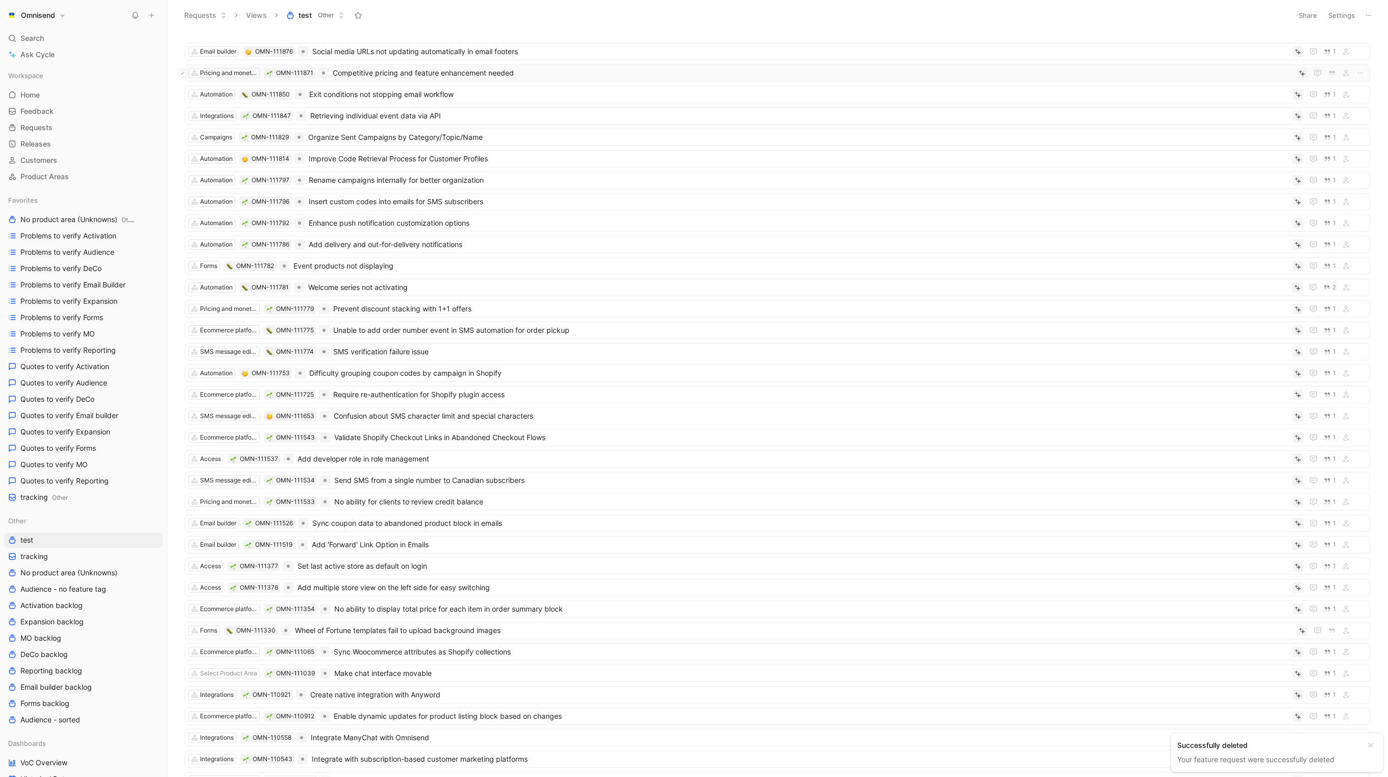
click at [183, 72] on icon at bounding box center [182, 73] width 3 height 2
click at [852, 754] on icon "button" at bounding box center [850, 754] width 8 height 8
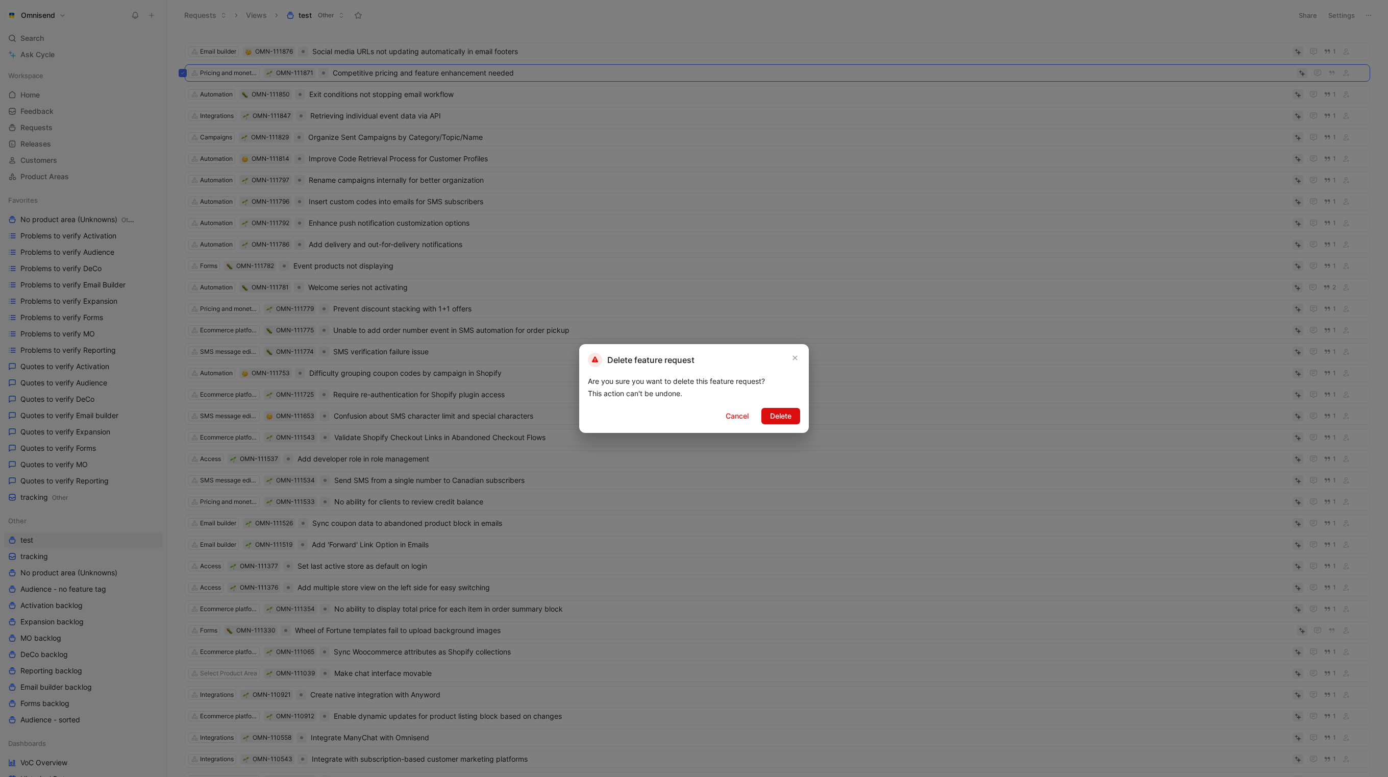
click at [775, 416] on span "Delete" at bounding box center [780, 416] width 21 height 12
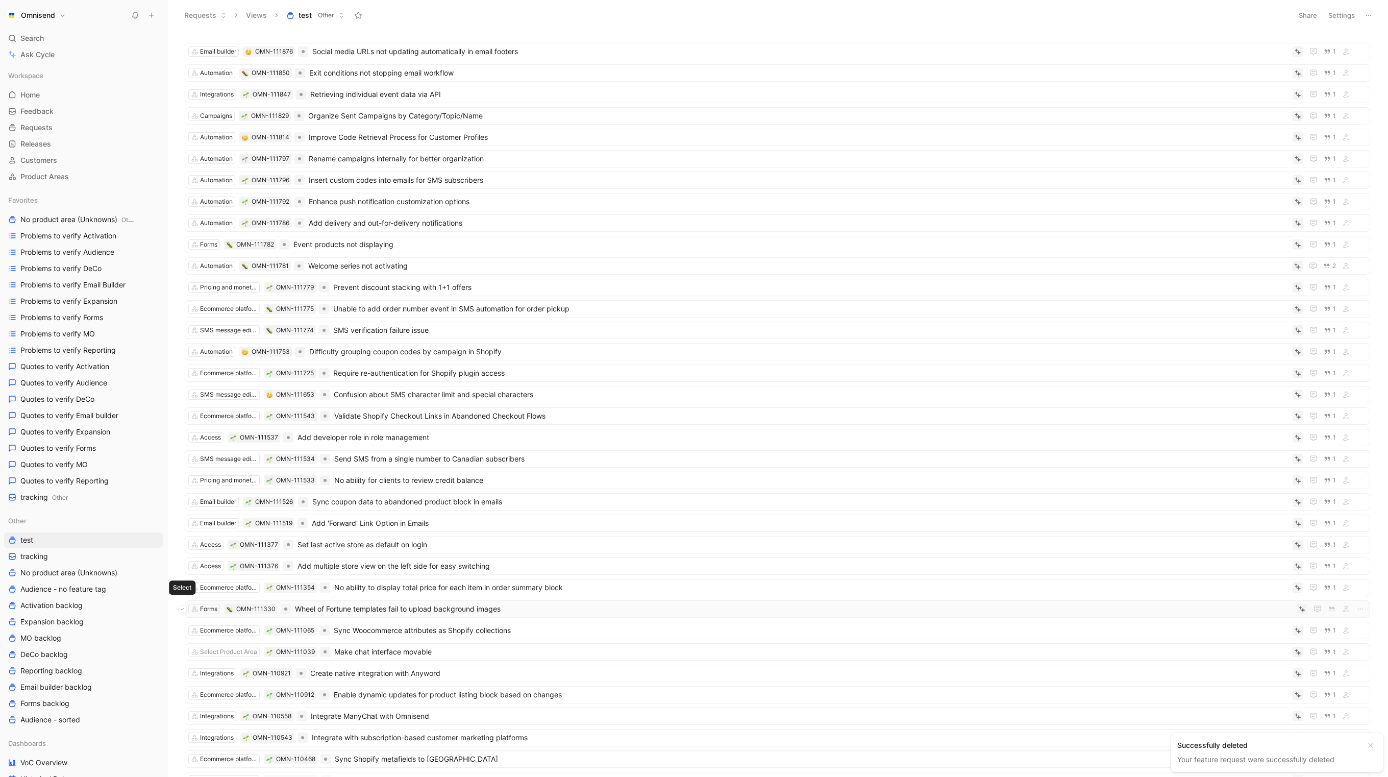
click at [182, 607] on icon at bounding box center [183, 609] width 4 height 4
click at [847, 758] on button "button" at bounding box center [850, 754] width 12 height 10
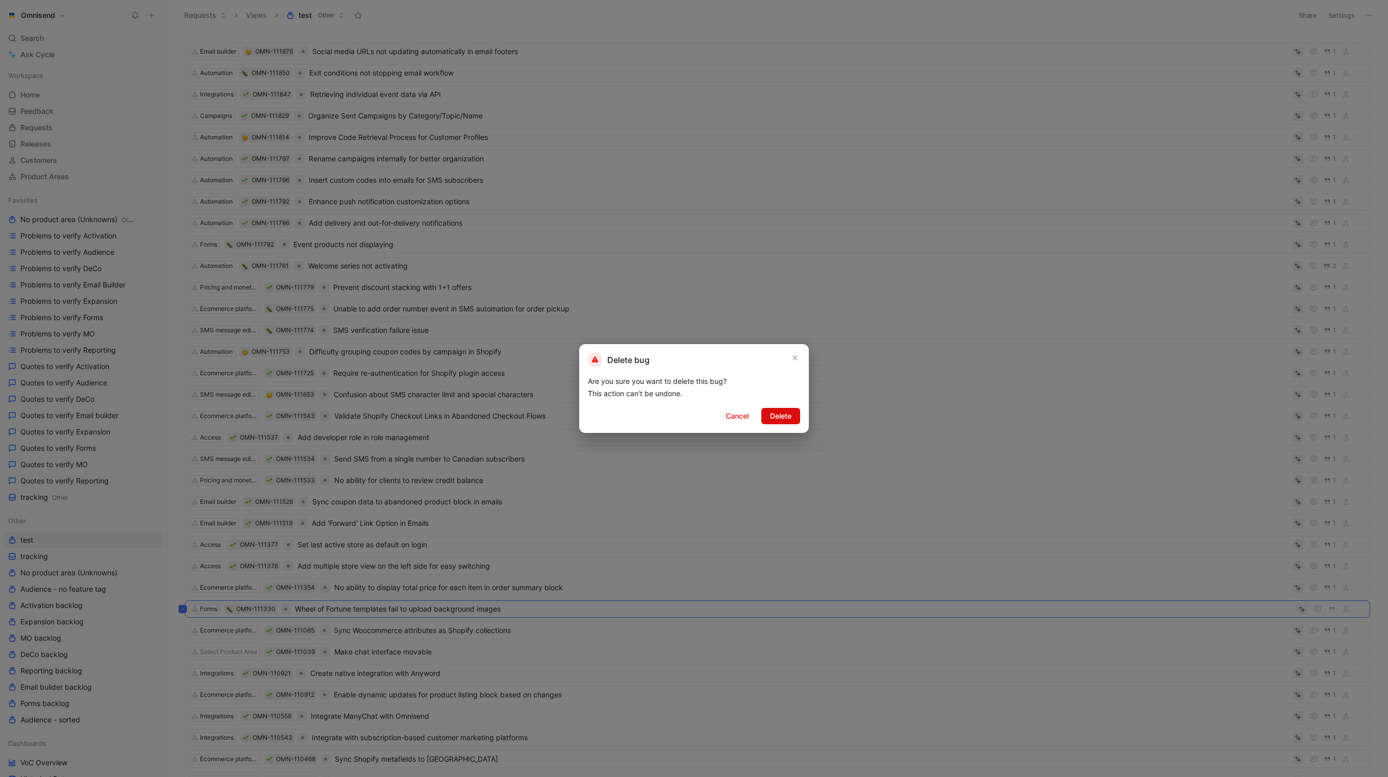
click at [783, 413] on span "Delete" at bounding box center [780, 416] width 21 height 12
